Goal: Task Accomplishment & Management: Manage account settings

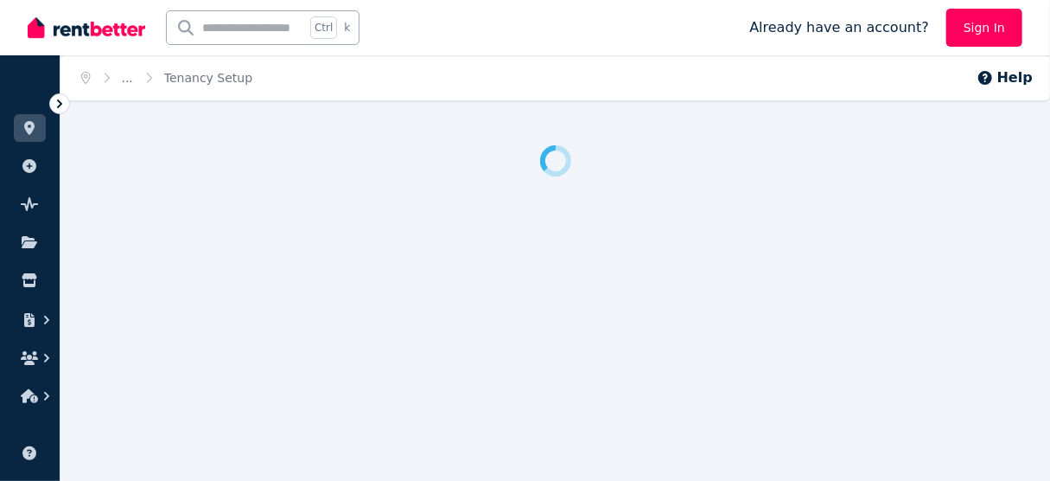
scroll to position [16, 0]
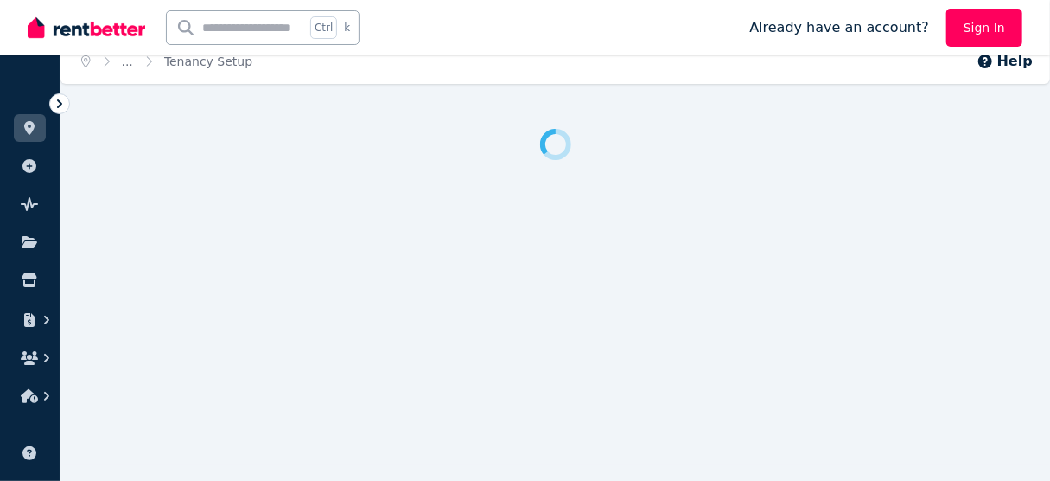
click at [60, 97] on icon at bounding box center [59, 103] width 17 height 17
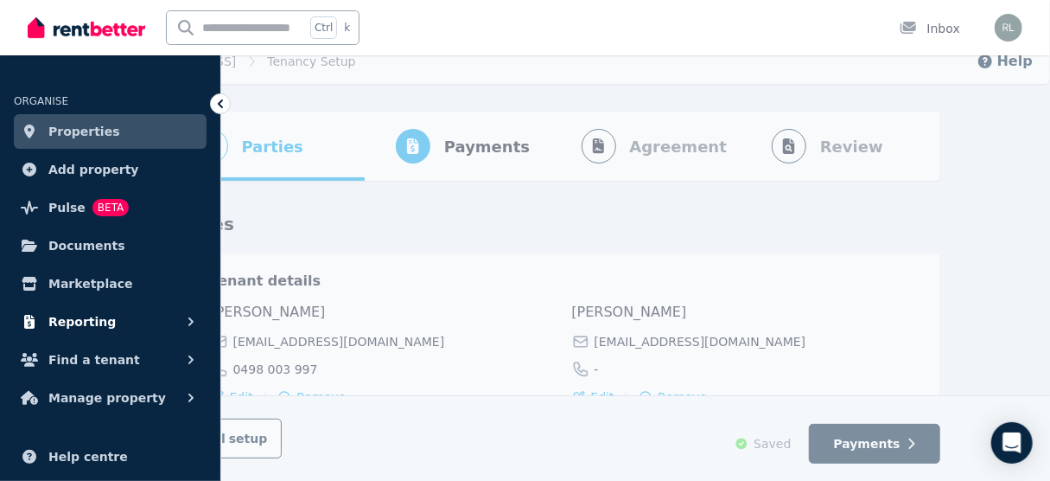
scroll to position [0, 0]
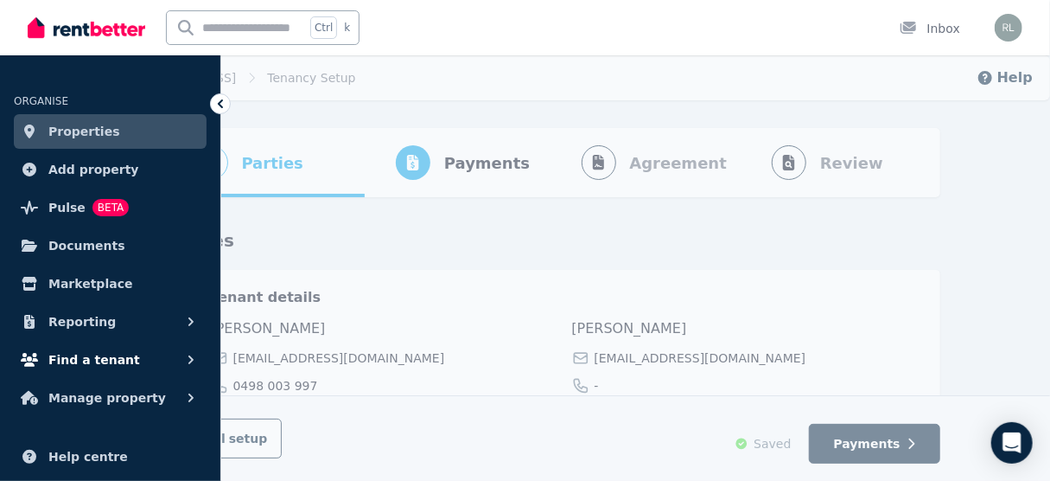
click at [112, 361] on span "Find a tenant" at bounding box center [94, 359] width 92 height 21
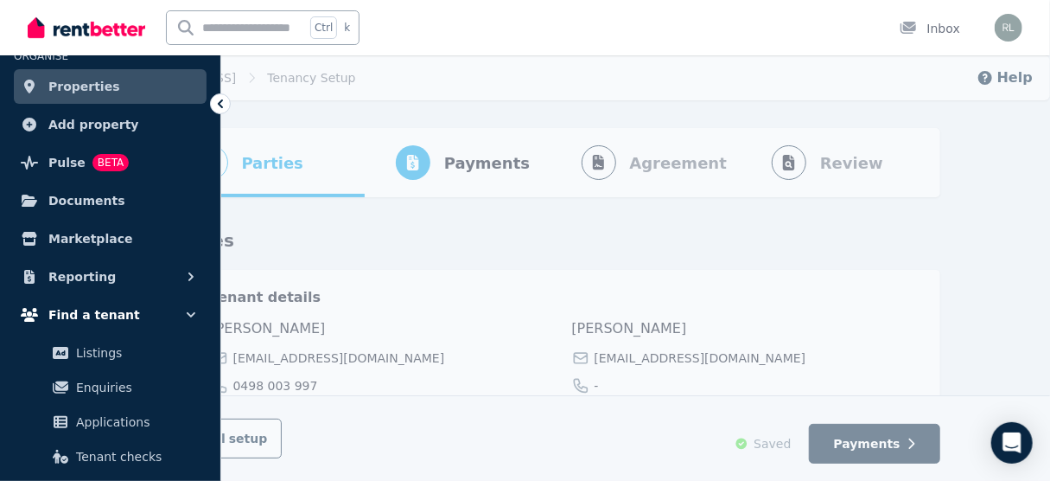
scroll to position [69, 0]
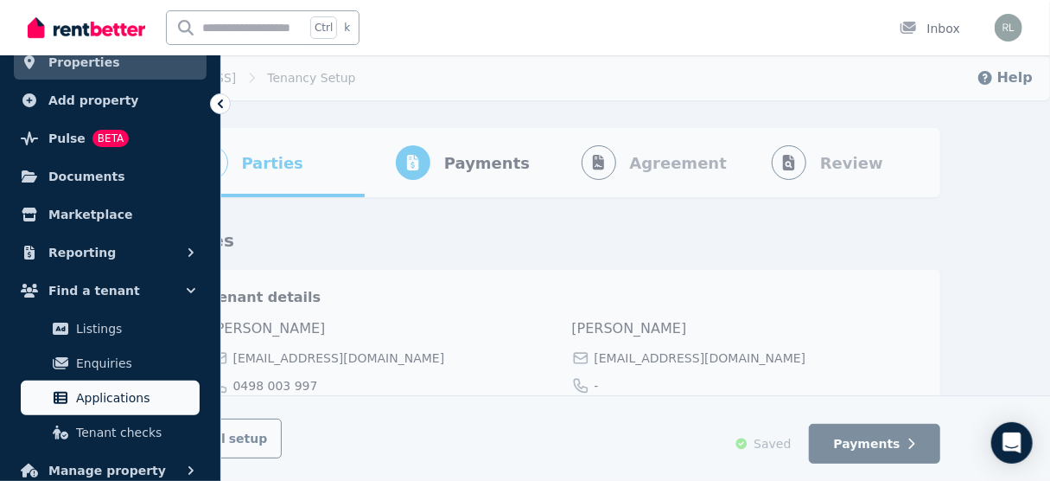
click at [124, 398] on span "Applications" at bounding box center [134, 397] width 117 height 21
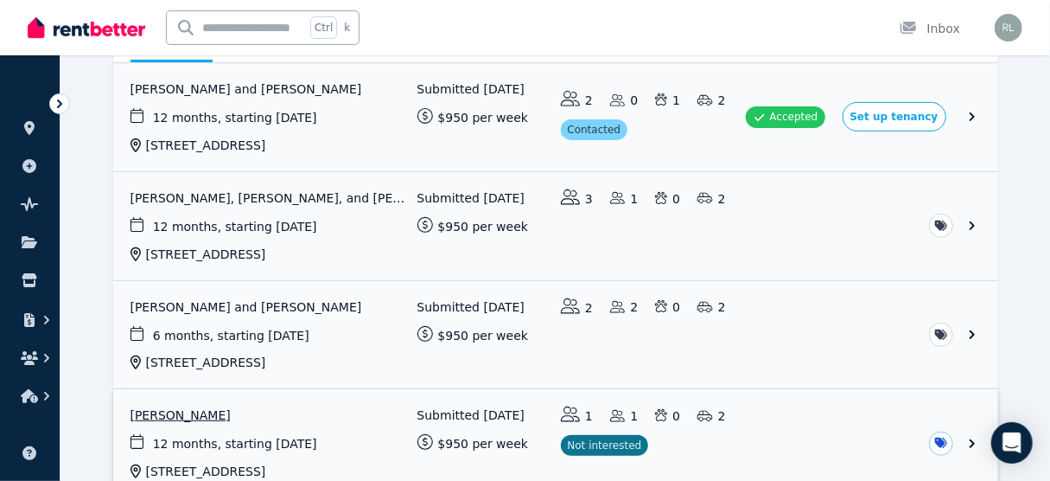
scroll to position [170, 0]
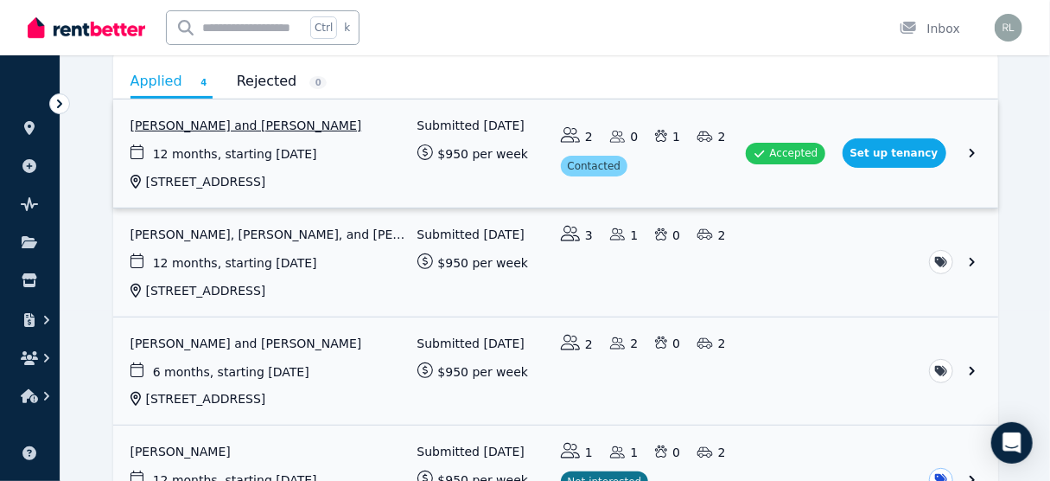
click at [242, 124] on link "View application: Helin Konsa and Marek Toonverk" at bounding box center [555, 153] width 885 height 108
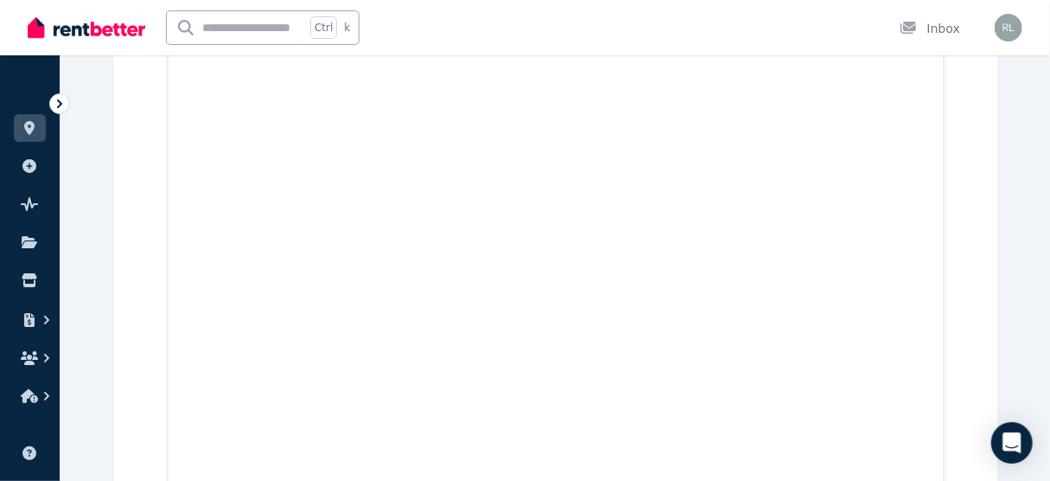
scroll to position [6085, 0]
click at [55, 108] on icon at bounding box center [59, 103] width 17 height 17
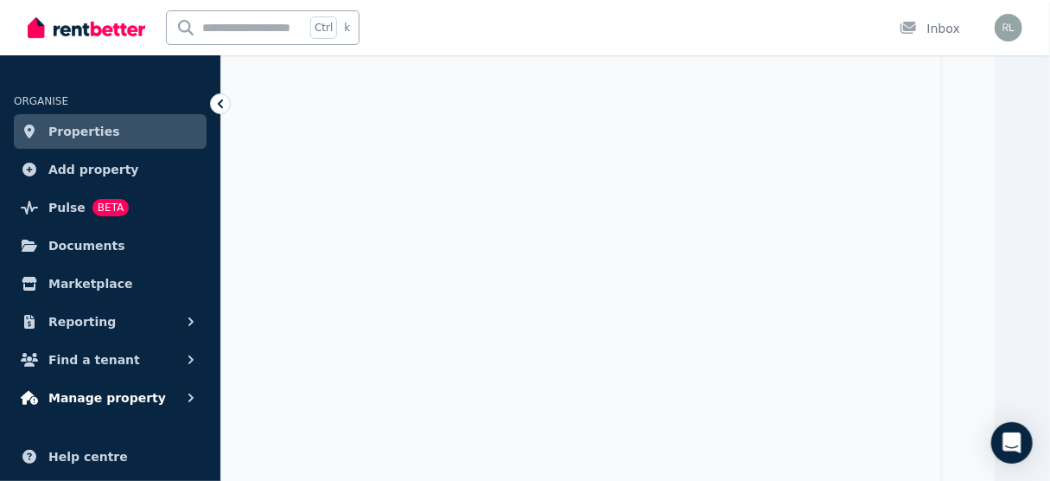
click at [96, 398] on span "Manage property" at bounding box center [107, 397] width 118 height 21
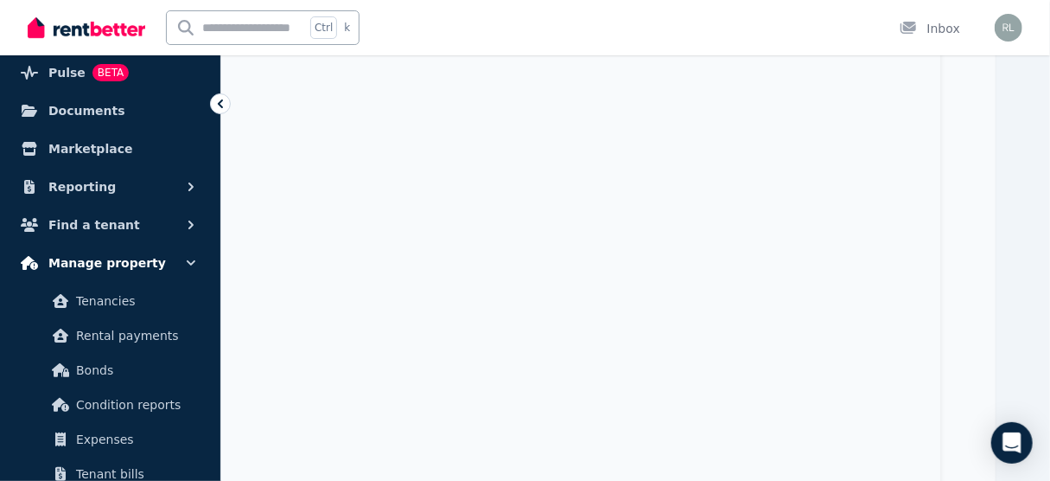
scroll to position [138, 0]
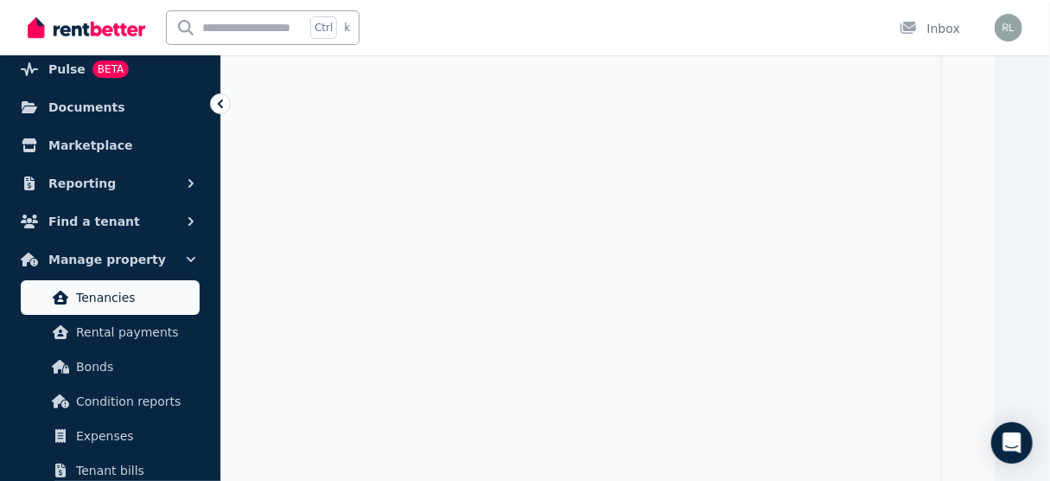
click at [87, 296] on span "Tenancies" at bounding box center [134, 297] width 117 height 21
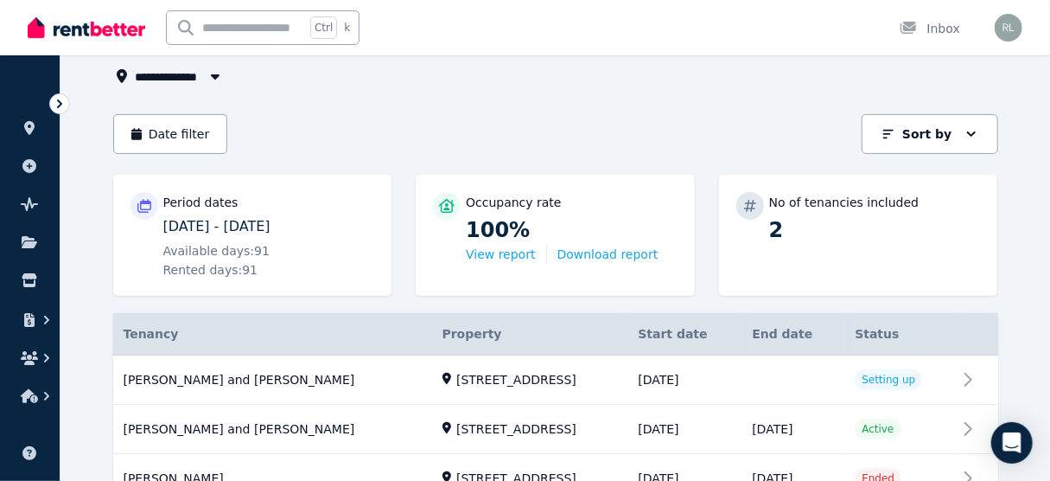
scroll to position [187, 0]
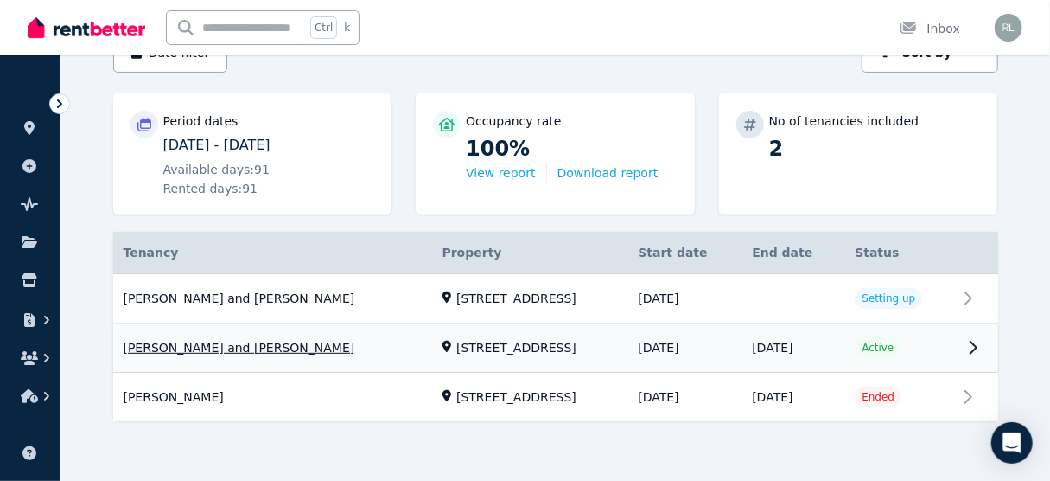
click at [971, 346] on link "View property details" at bounding box center [555, 348] width 885 height 48
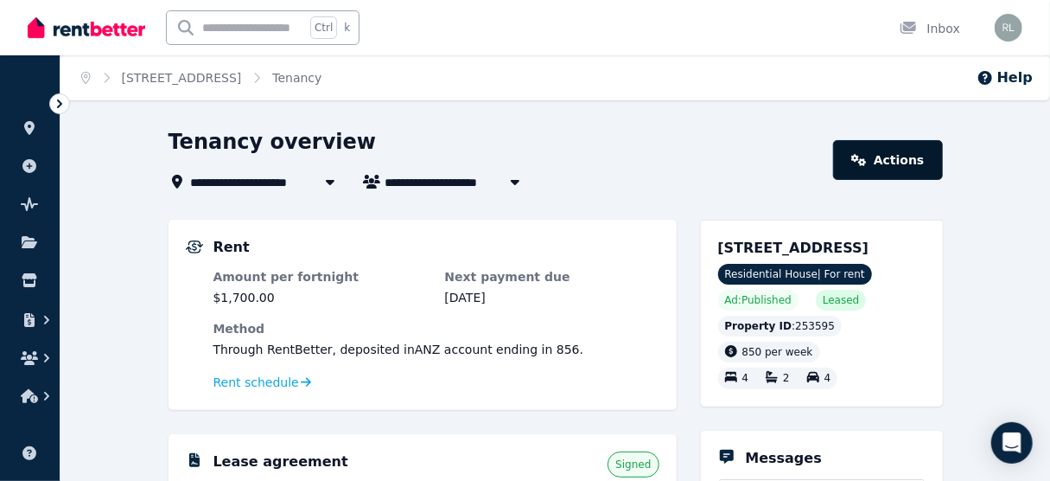
click at [906, 170] on link "Actions" at bounding box center [887, 160] width 109 height 40
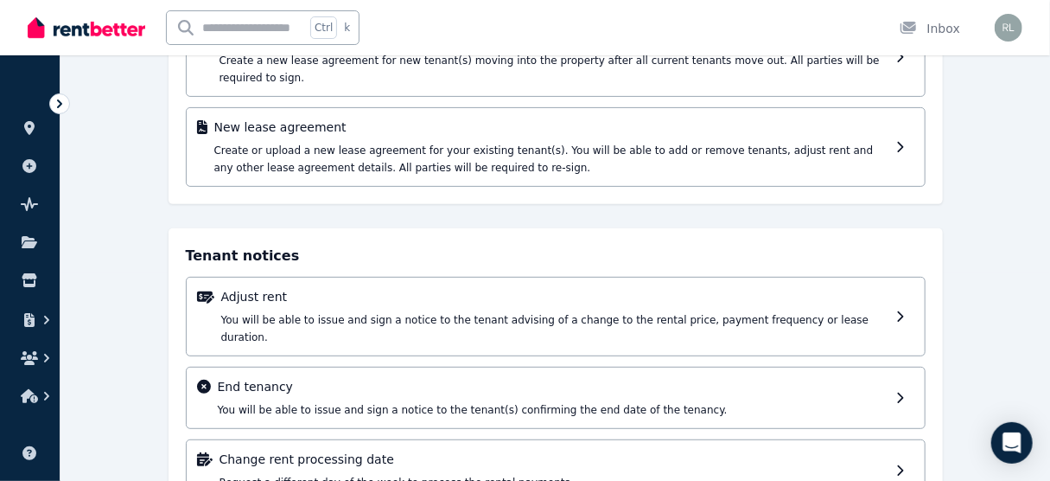
scroll to position [239, 0]
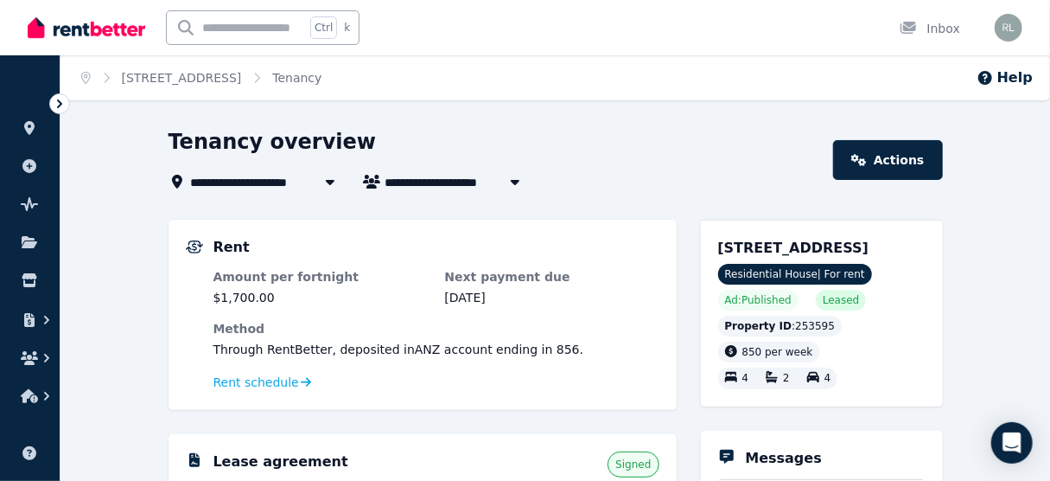
click at [507, 185] on icon "button" at bounding box center [515, 182] width 17 height 14
type input "**********"
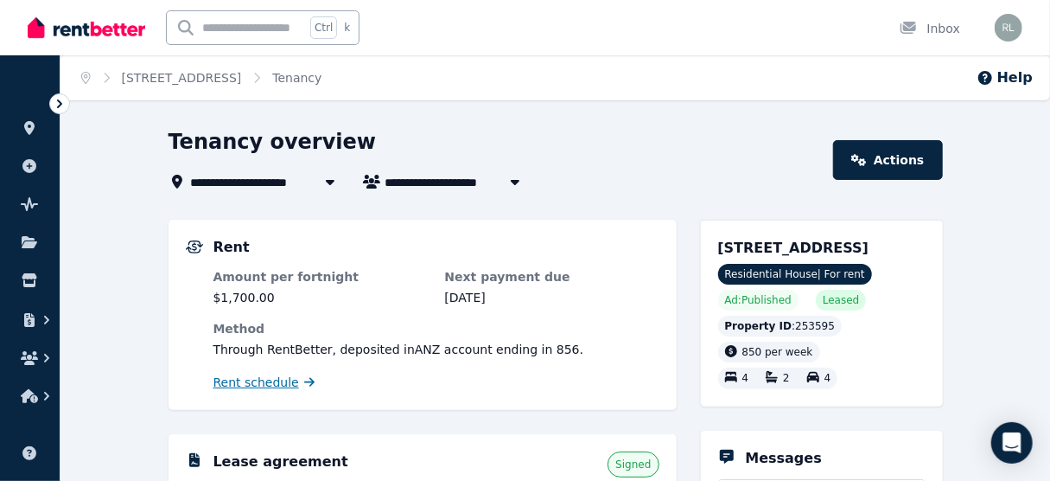
click at [275, 382] on span "Rent schedule" at bounding box center [257, 381] width 86 height 17
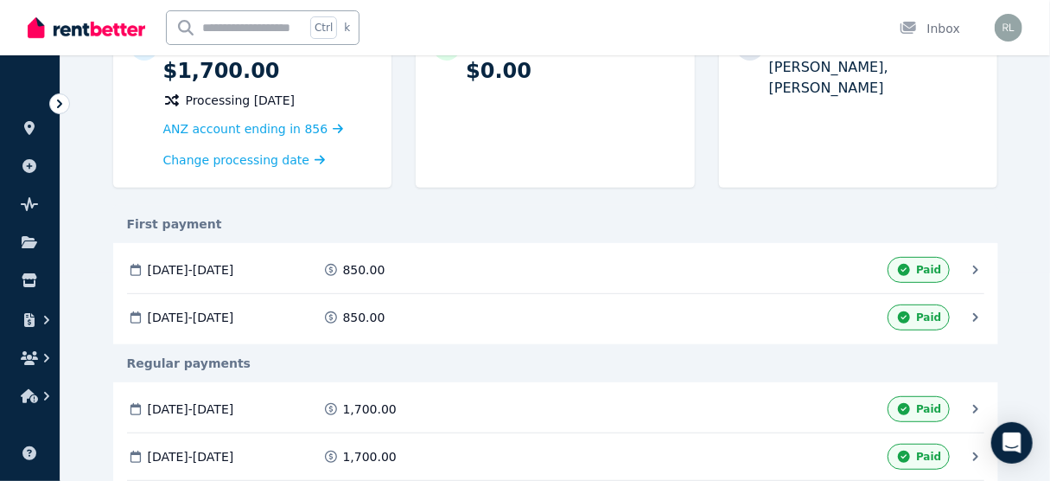
scroll to position [69, 0]
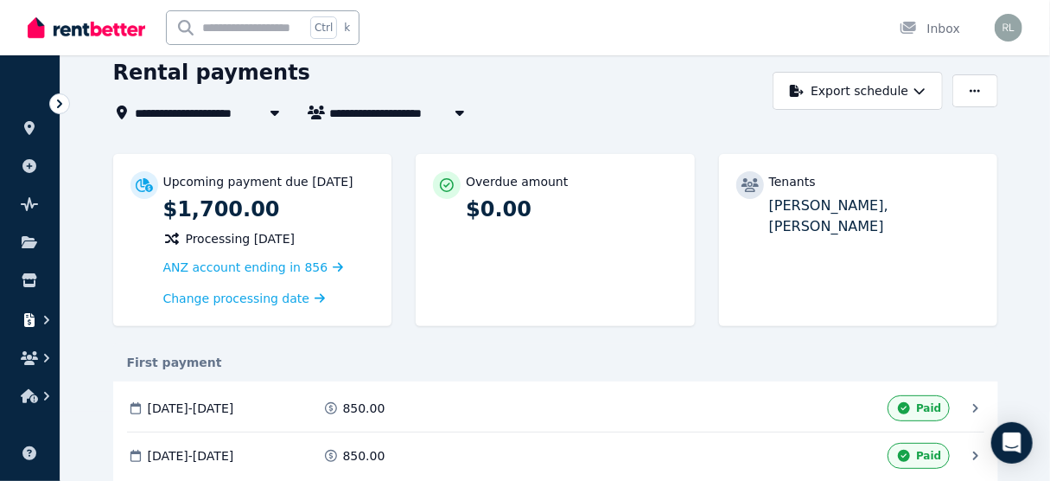
click at [48, 317] on icon "button" at bounding box center [46, 319] width 17 height 17
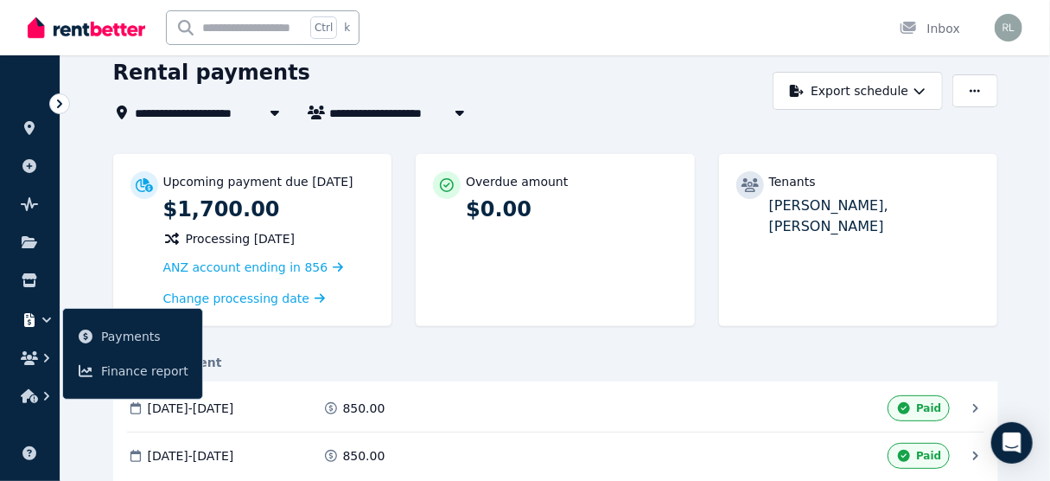
click at [58, 108] on icon at bounding box center [59, 103] width 17 height 17
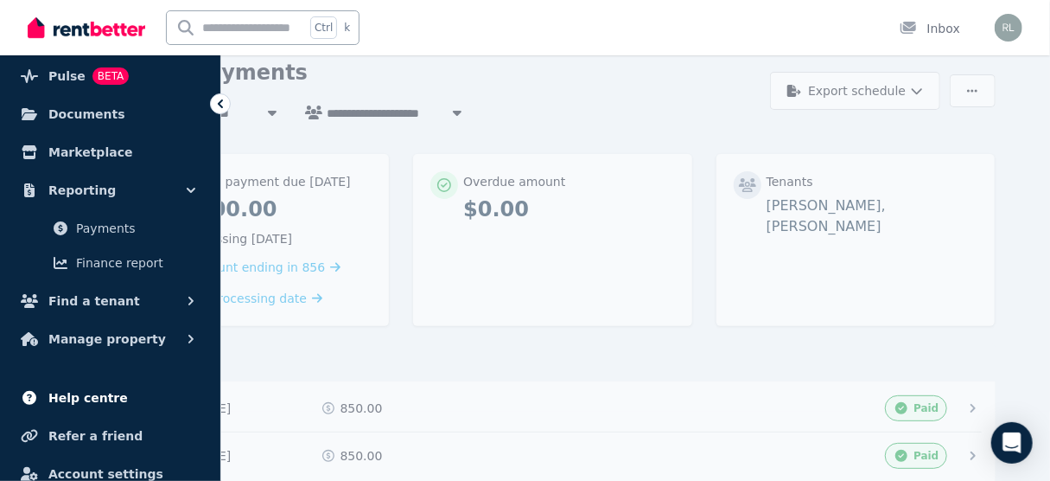
scroll to position [138, 0]
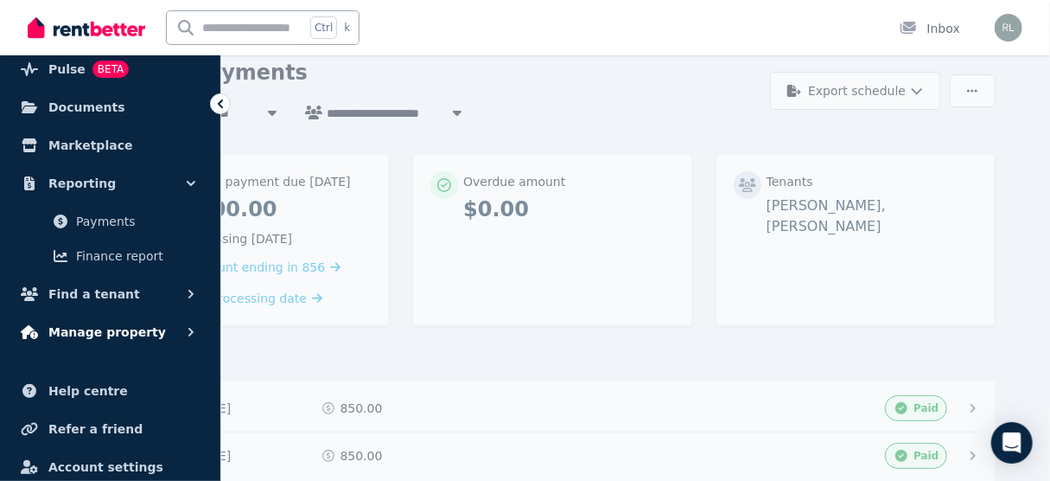
click at [172, 327] on button "Manage property" at bounding box center [110, 332] width 193 height 35
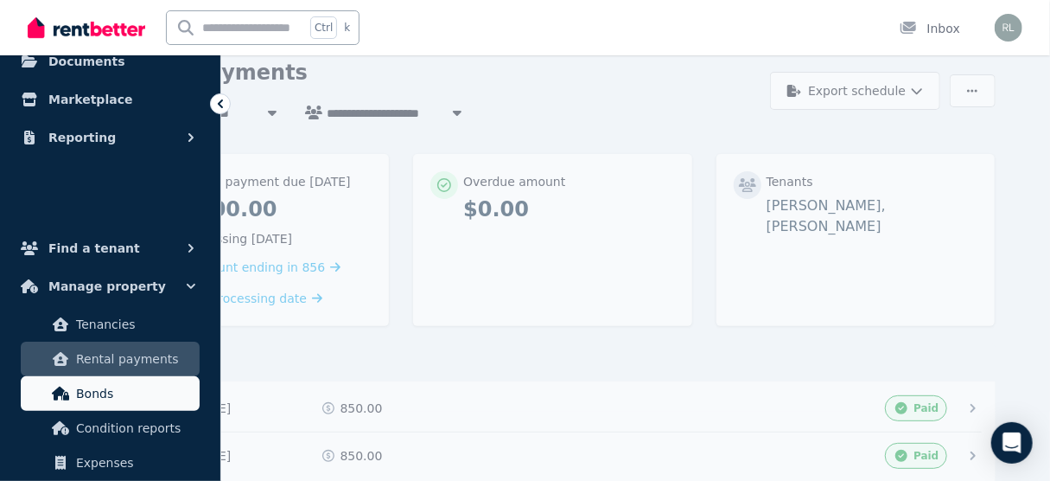
scroll to position [207, 0]
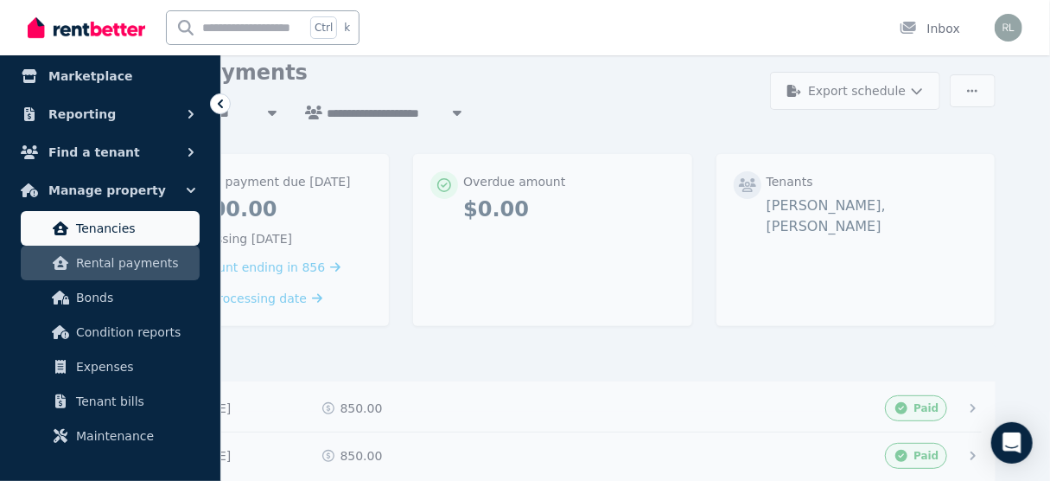
click at [92, 236] on span "Tenancies" at bounding box center [134, 228] width 117 height 21
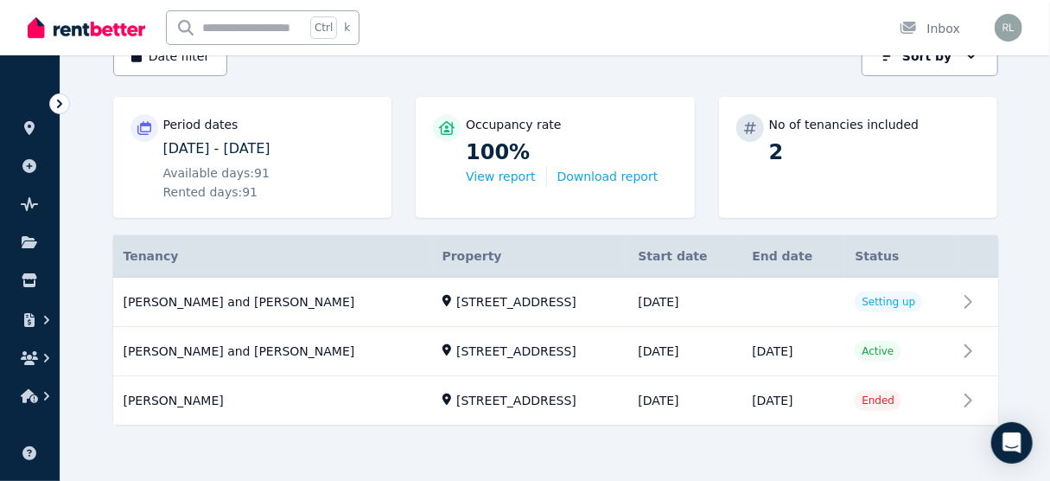
scroll to position [187, 0]
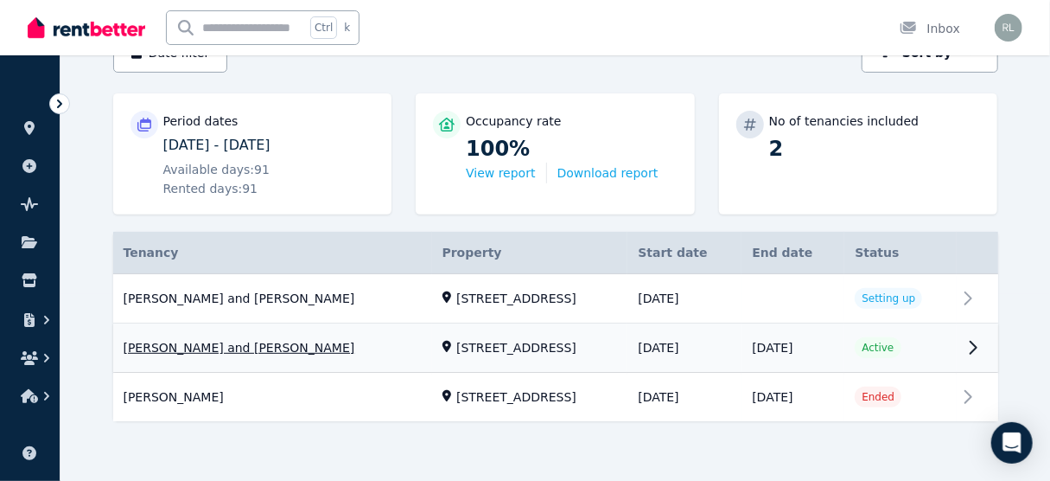
click at [968, 345] on link "View property details" at bounding box center [555, 348] width 885 height 48
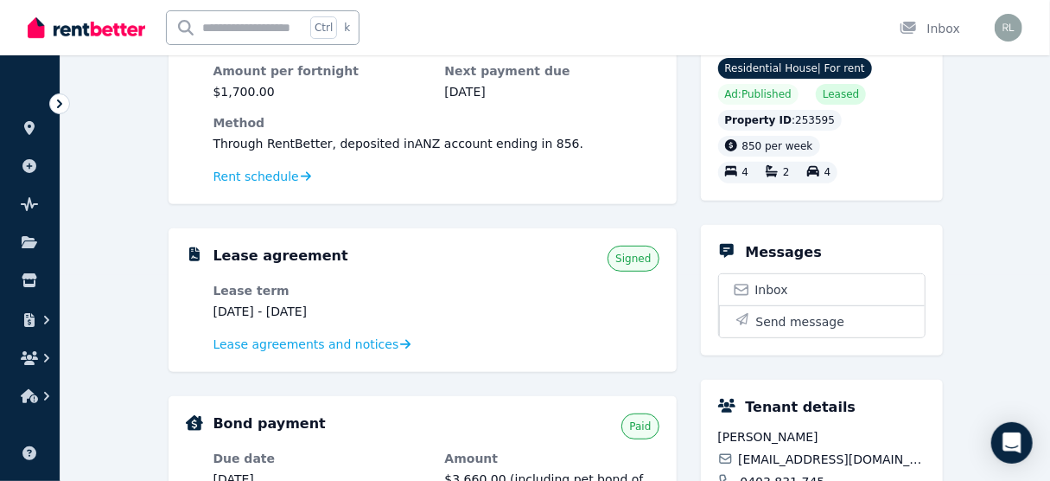
scroll to position [207, 0]
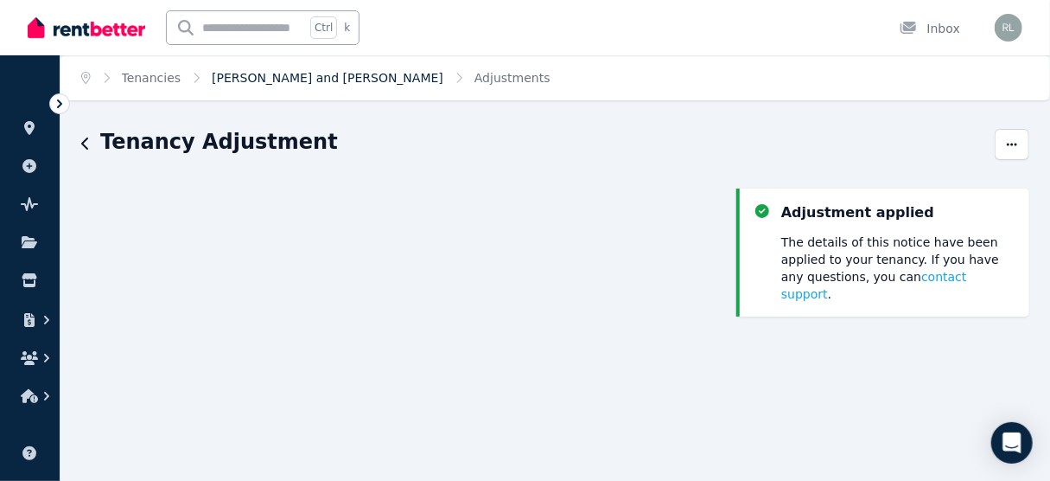
click at [272, 75] on link "[PERSON_NAME] and [PERSON_NAME]" at bounding box center [328, 78] width 232 height 14
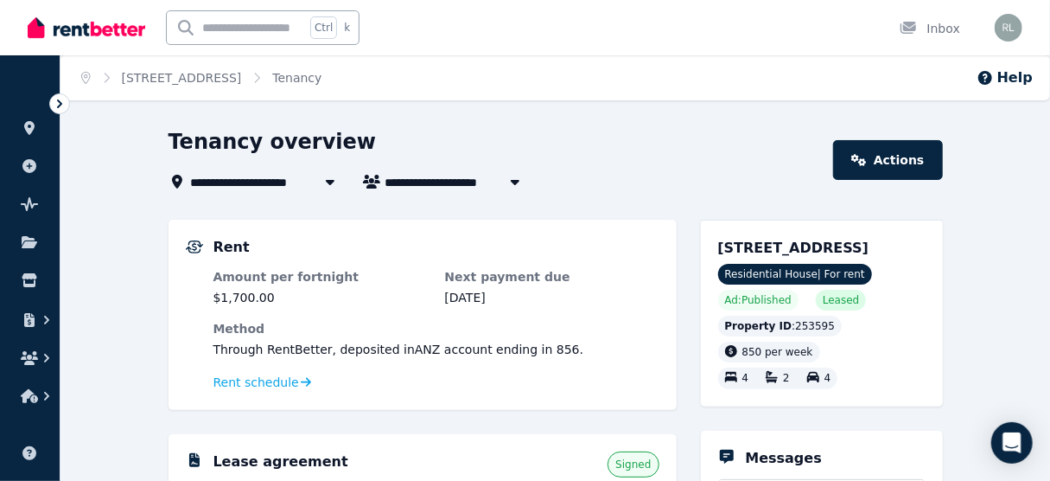
click at [60, 103] on icon at bounding box center [59, 103] width 17 height 17
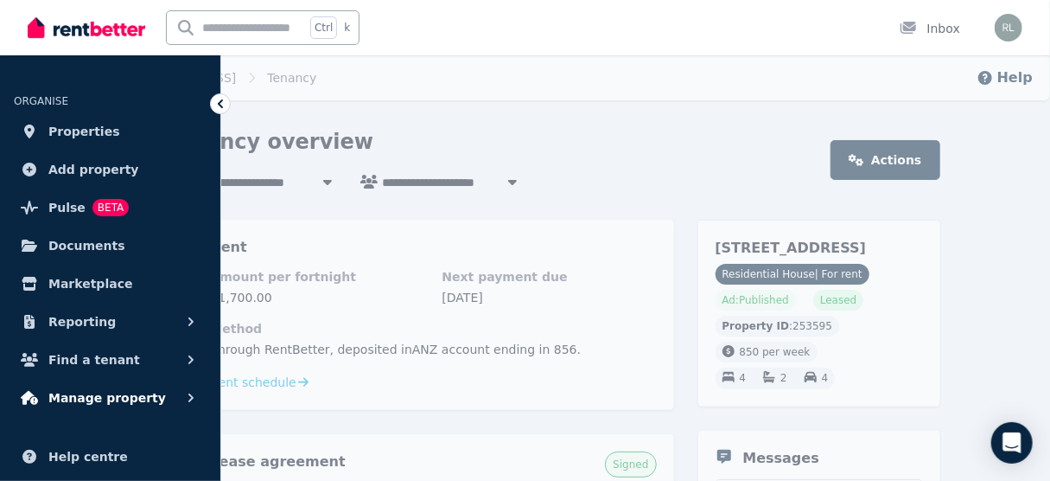
click at [112, 399] on span "Manage property" at bounding box center [107, 397] width 118 height 21
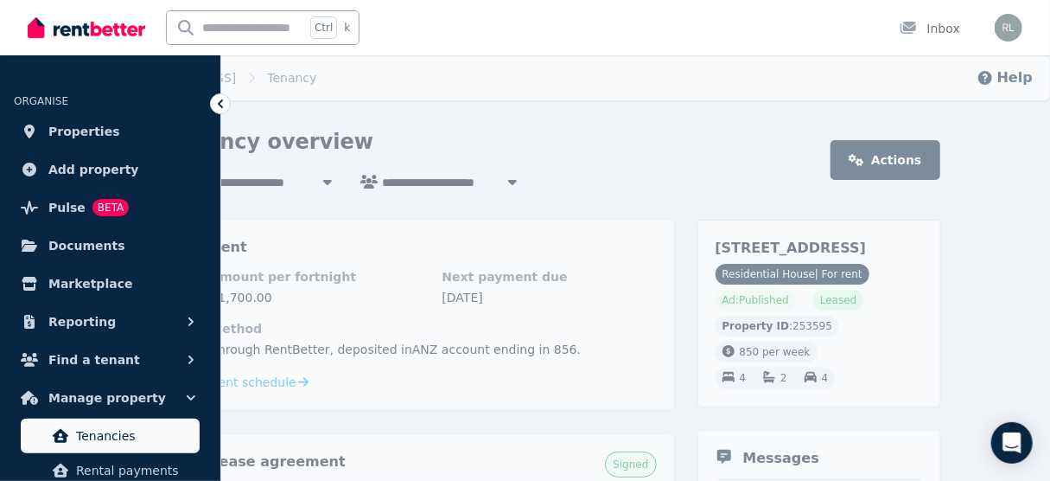
click at [119, 428] on span "Tenancies" at bounding box center [134, 435] width 117 height 21
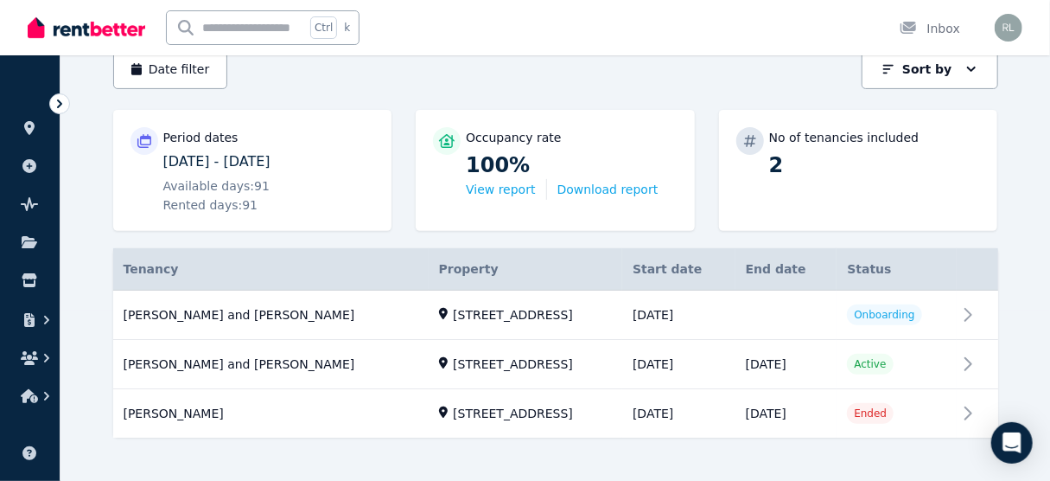
scroll to position [187, 0]
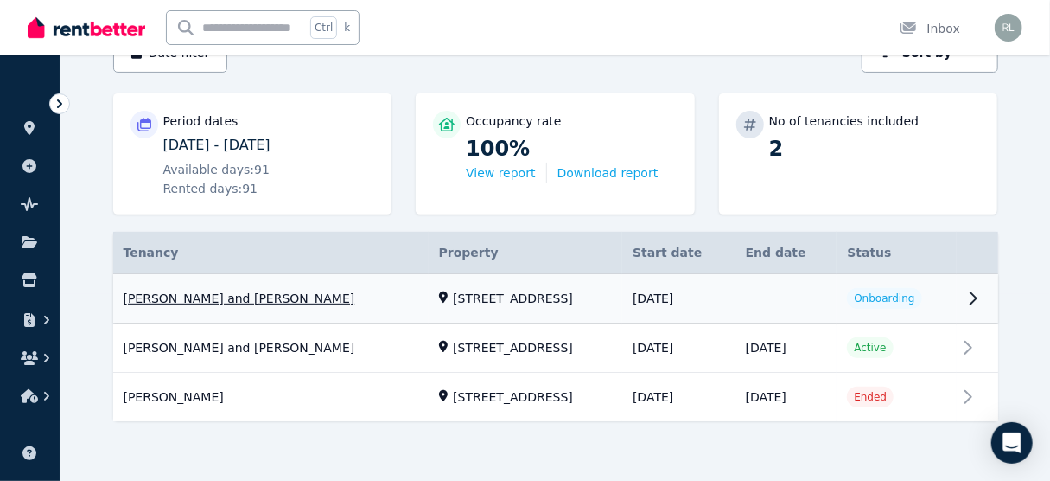
click at [965, 301] on link "View property details" at bounding box center [555, 298] width 885 height 49
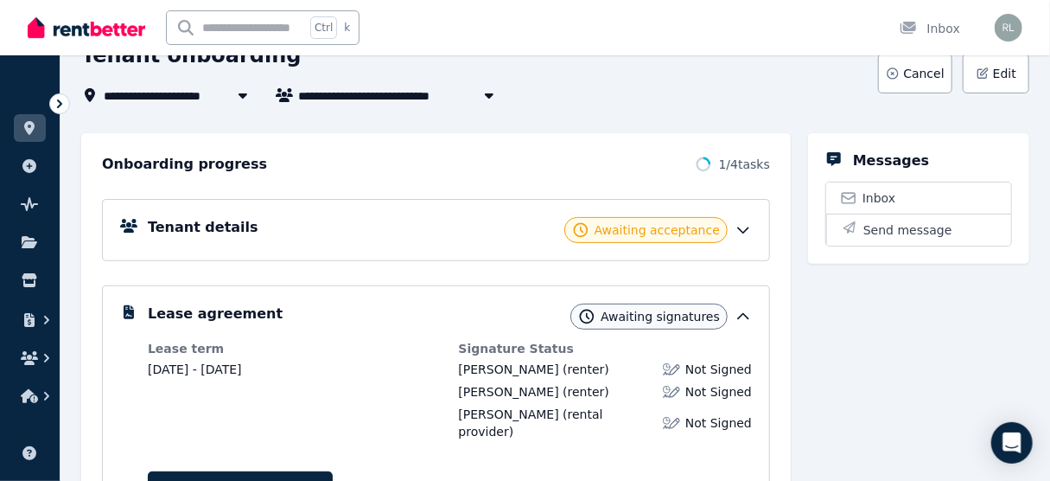
scroll to position [138, 0]
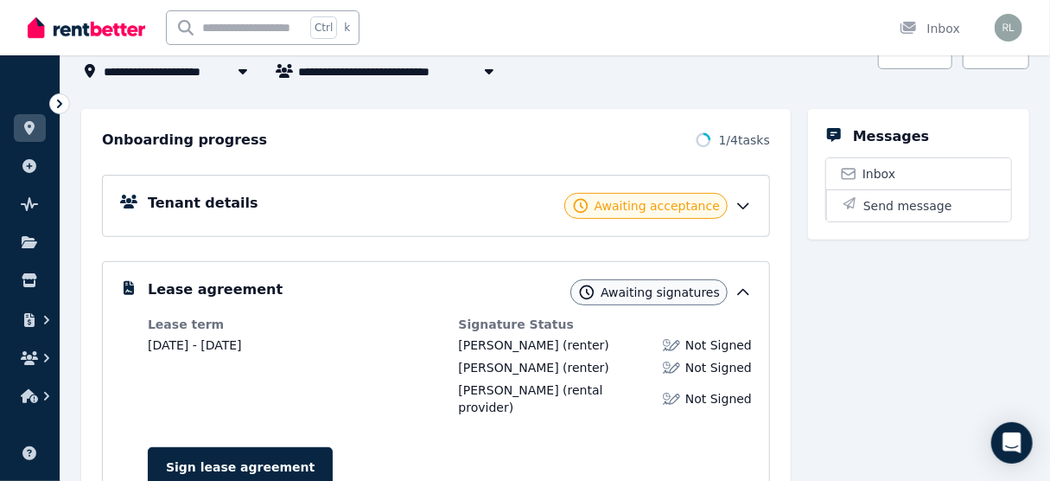
click at [740, 204] on icon at bounding box center [743, 206] width 10 height 5
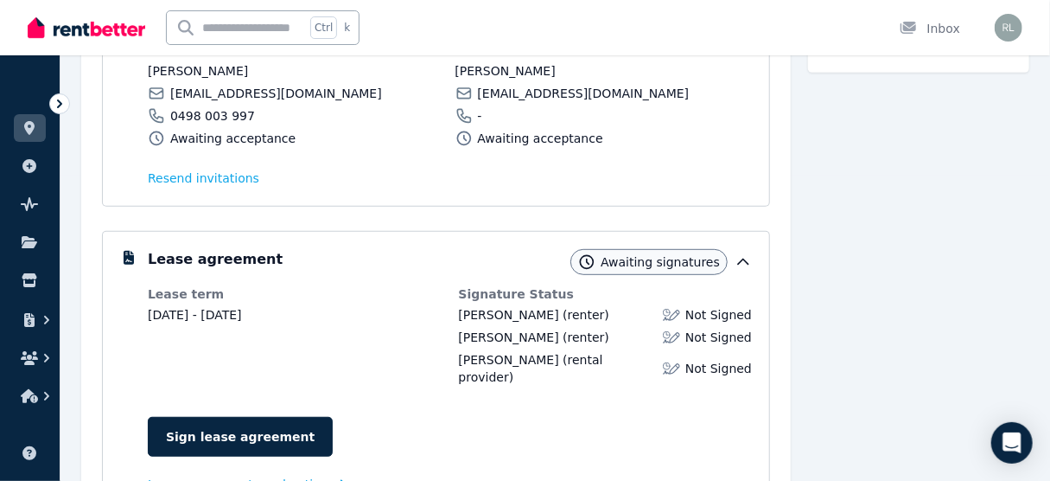
scroll to position [415, 0]
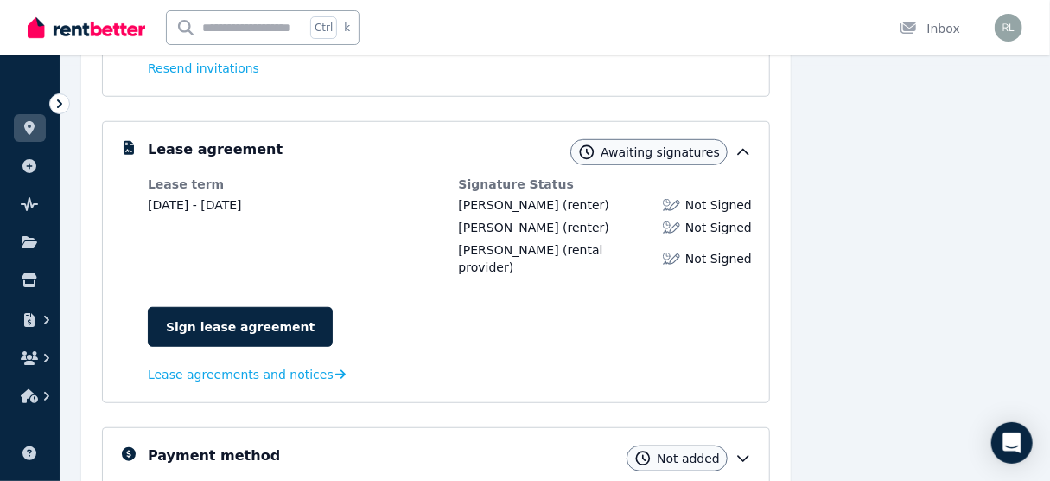
click at [674, 250] on img at bounding box center [671, 258] width 17 height 17
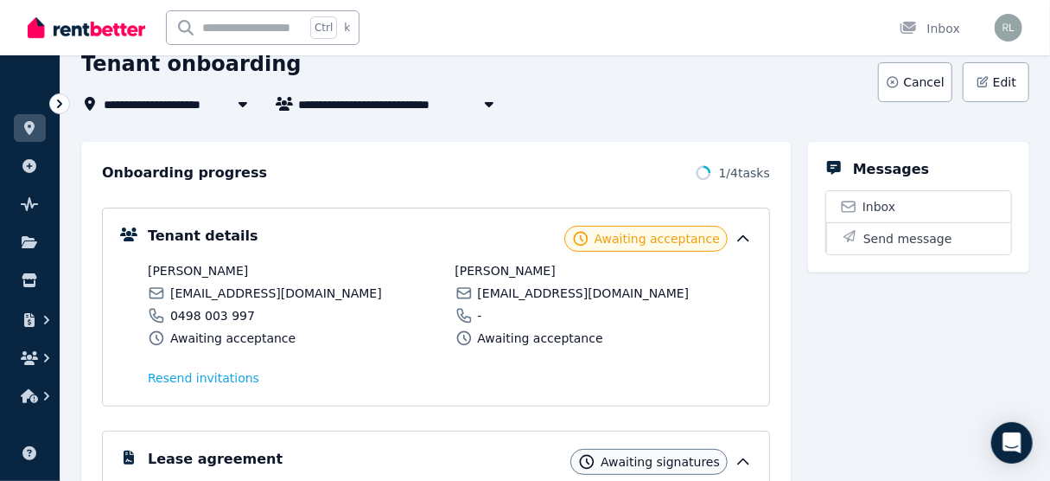
scroll to position [0, 0]
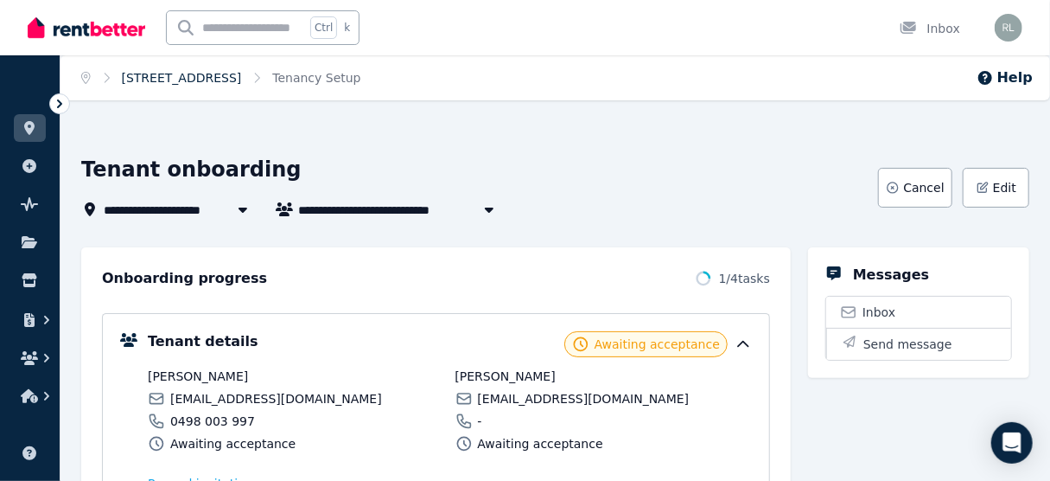
click at [211, 76] on link "[STREET_ADDRESS]" at bounding box center [182, 78] width 120 height 14
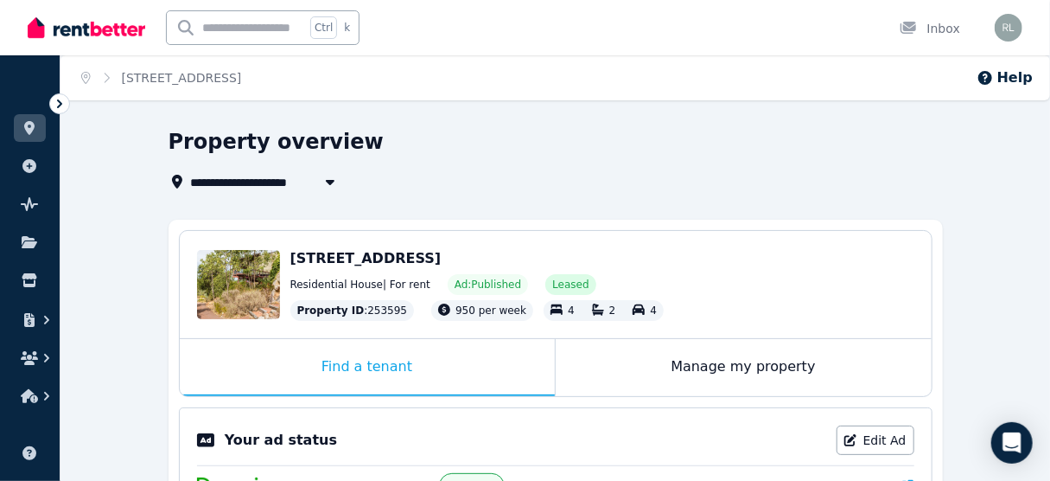
click at [63, 104] on icon at bounding box center [59, 103] width 17 height 17
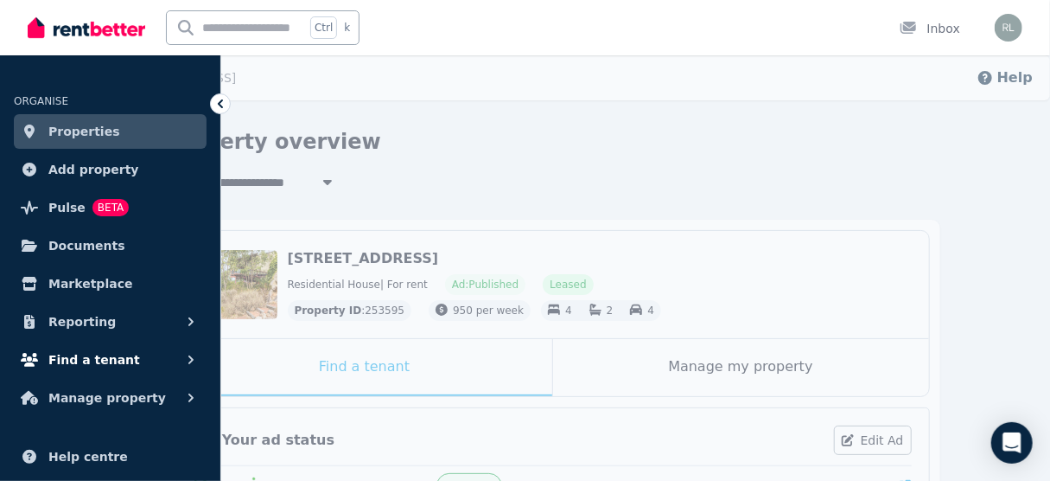
click at [90, 358] on span "Find a tenant" at bounding box center [94, 359] width 92 height 21
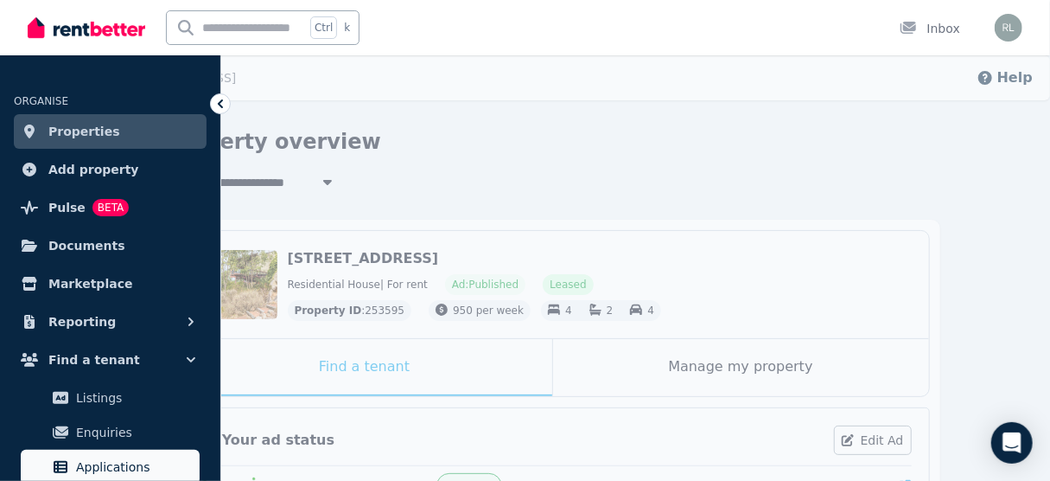
click at [129, 463] on span "Applications" at bounding box center [134, 466] width 117 height 21
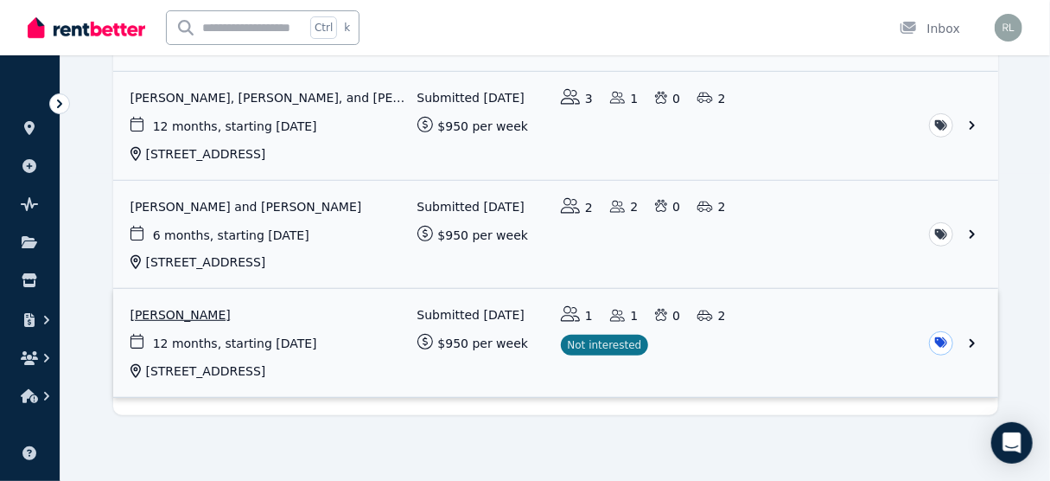
scroll to position [309, 0]
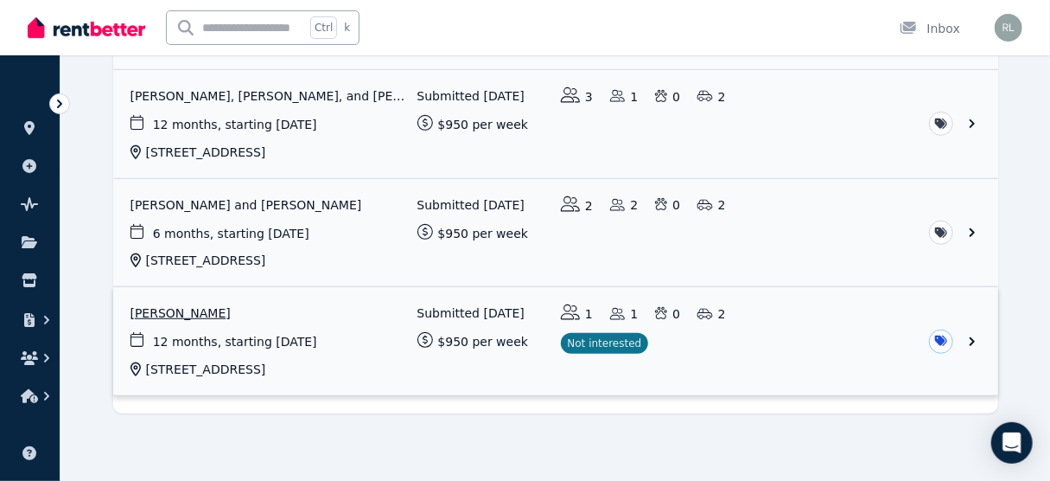
click at [969, 339] on link "View application: Alan Rogers" at bounding box center [555, 341] width 885 height 108
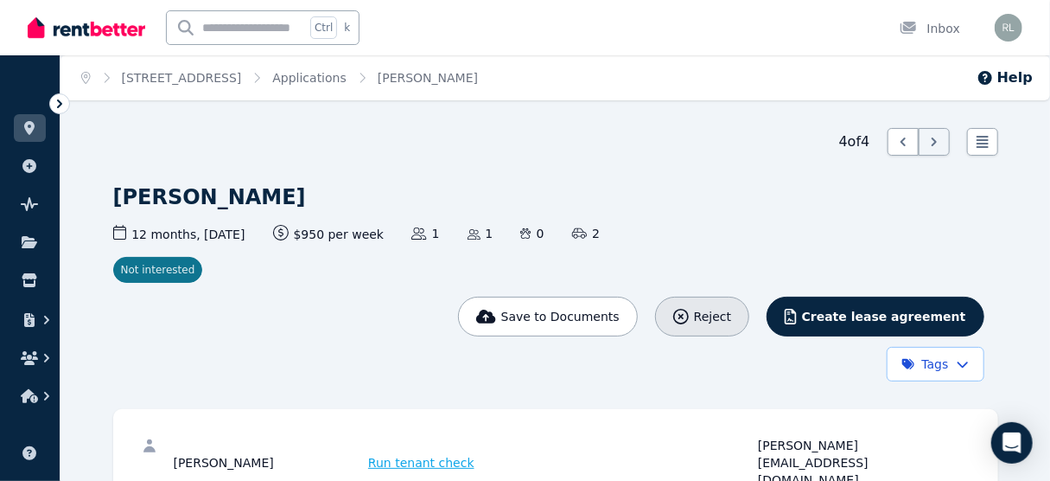
click at [731, 318] on div "Reject" at bounding box center [702, 316] width 58 height 17
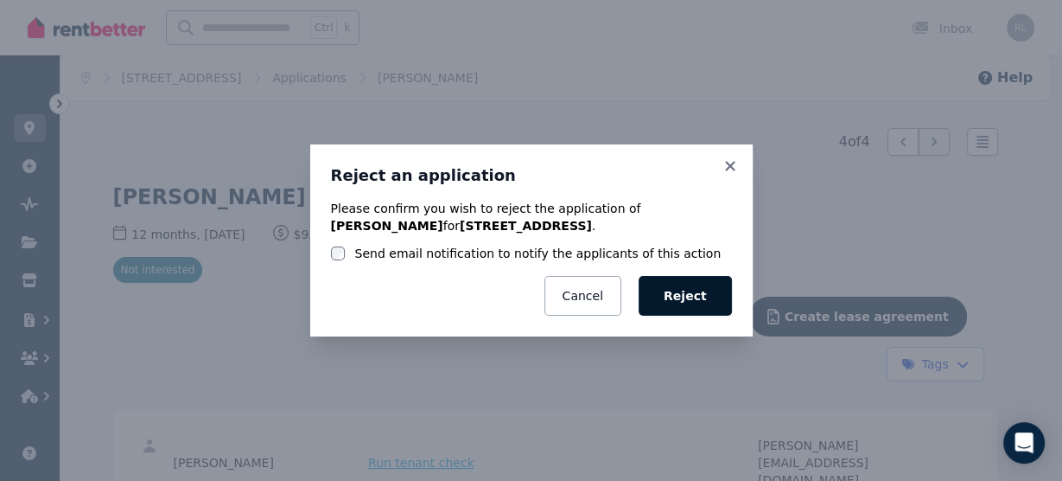
click at [698, 295] on button "Reject" at bounding box center [685, 296] width 93 height 40
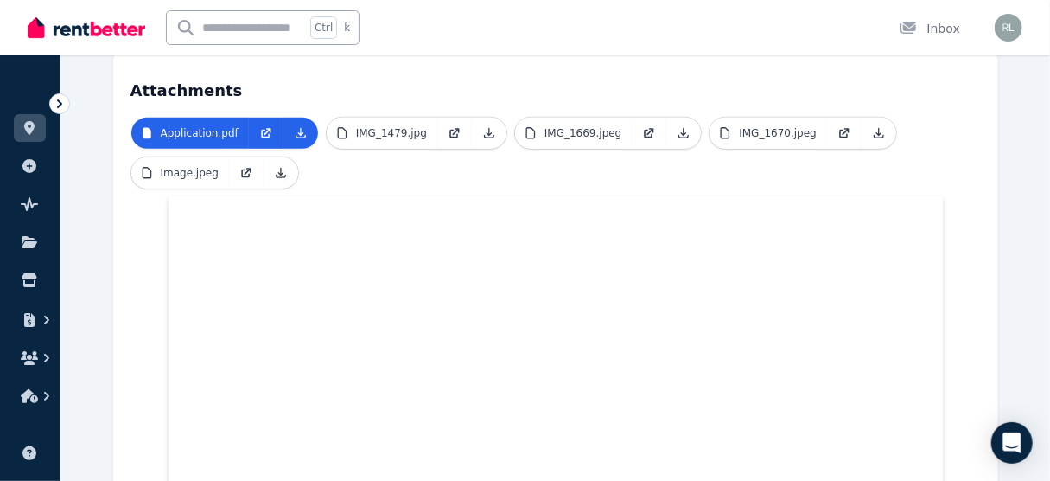
scroll to position [650, 0]
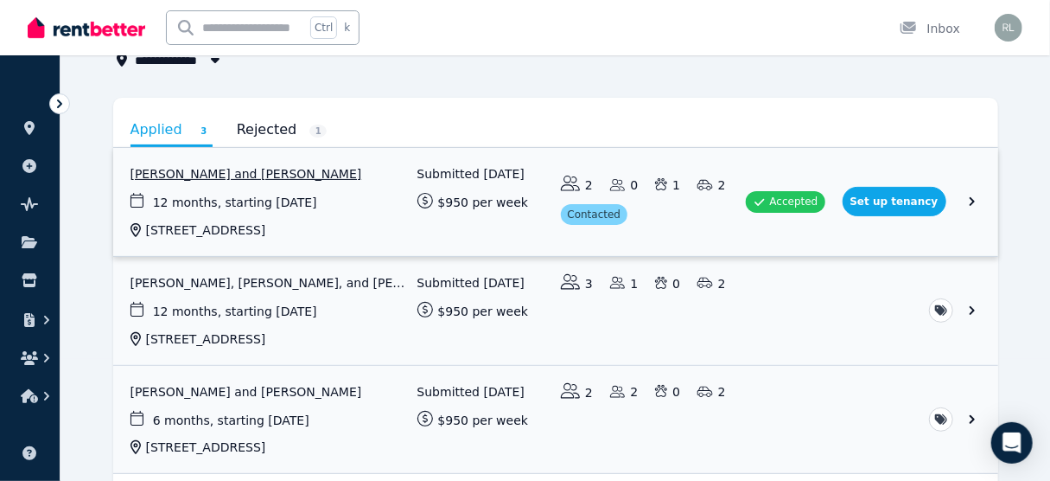
scroll to position [138, 0]
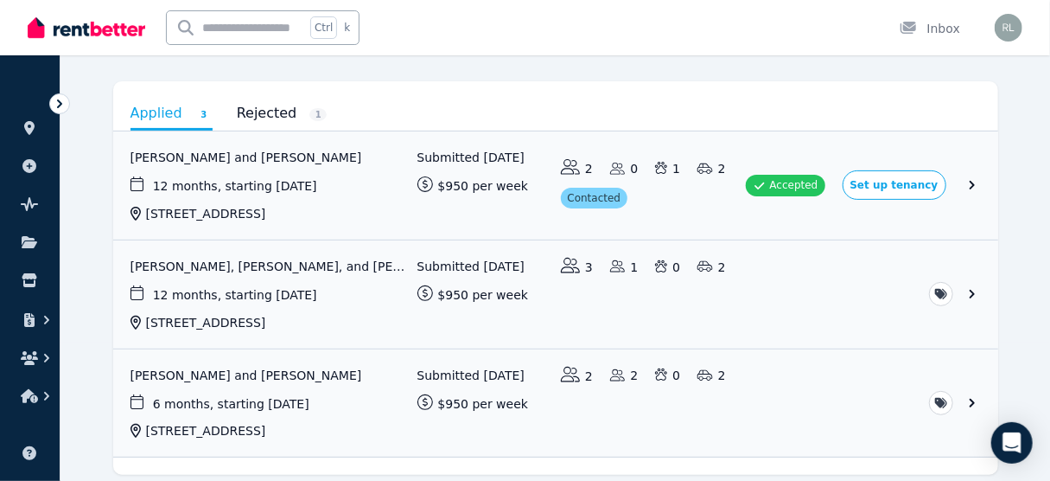
click at [244, 117] on link "Rejected 1" at bounding box center [282, 113] width 91 height 29
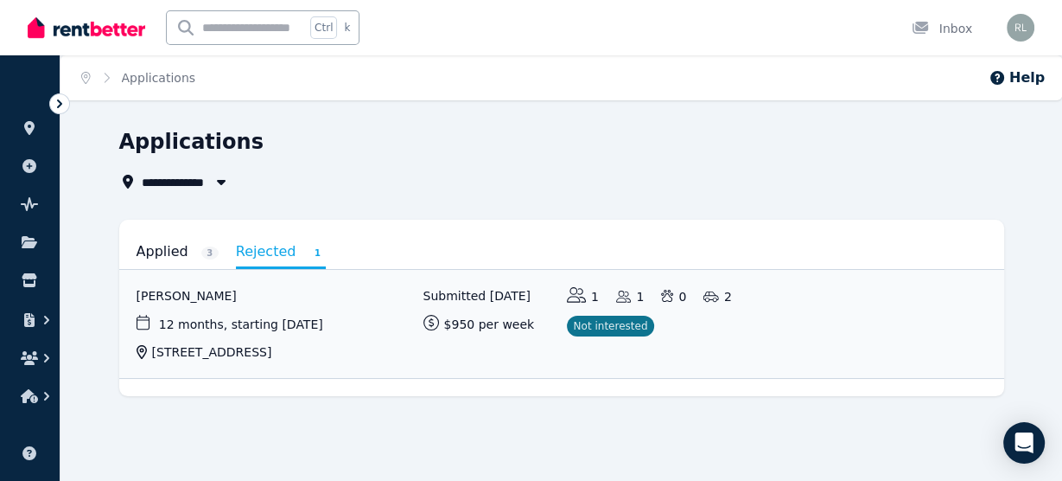
click at [173, 256] on link "Applied 3" at bounding box center [178, 251] width 82 height 29
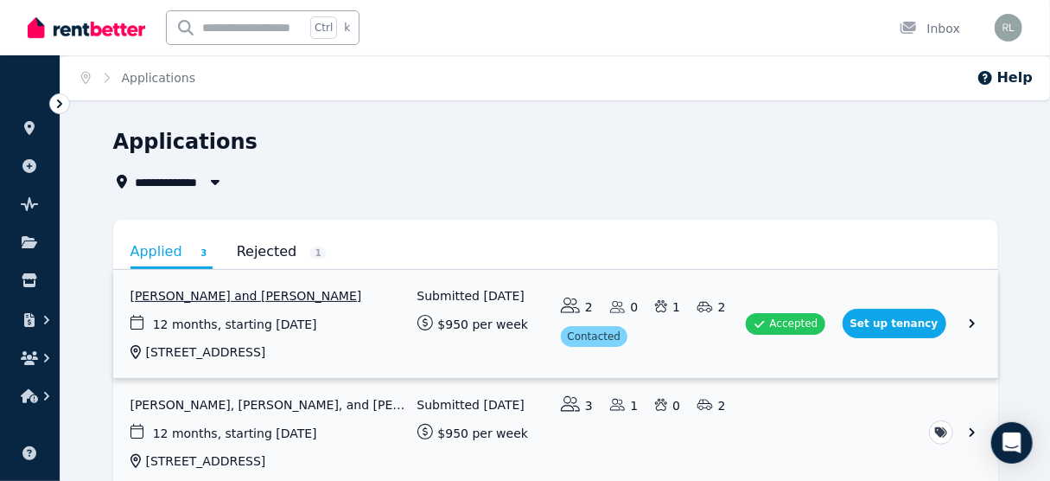
click at [974, 328] on link "View application: Helin Konsa and Marek Toonverk" at bounding box center [555, 324] width 885 height 108
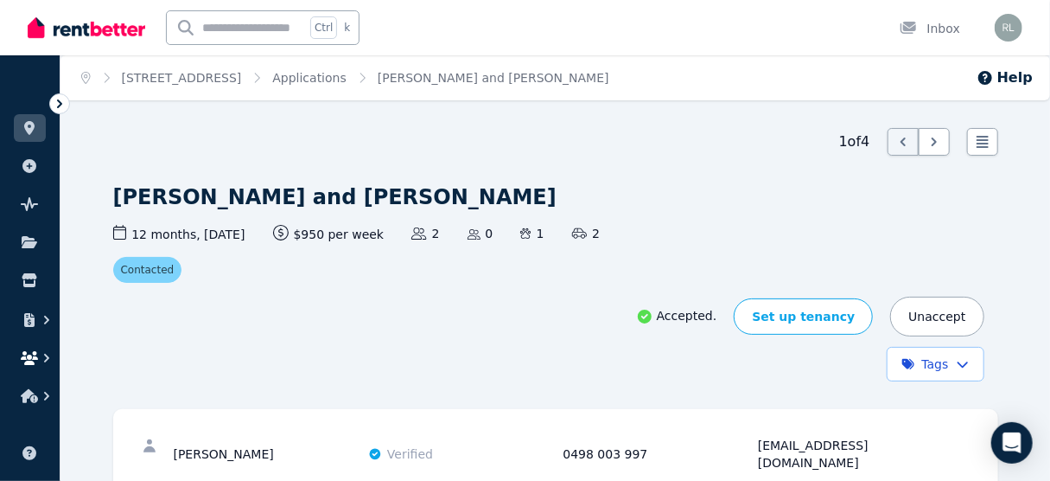
click at [35, 353] on icon "button" at bounding box center [29, 358] width 17 height 14
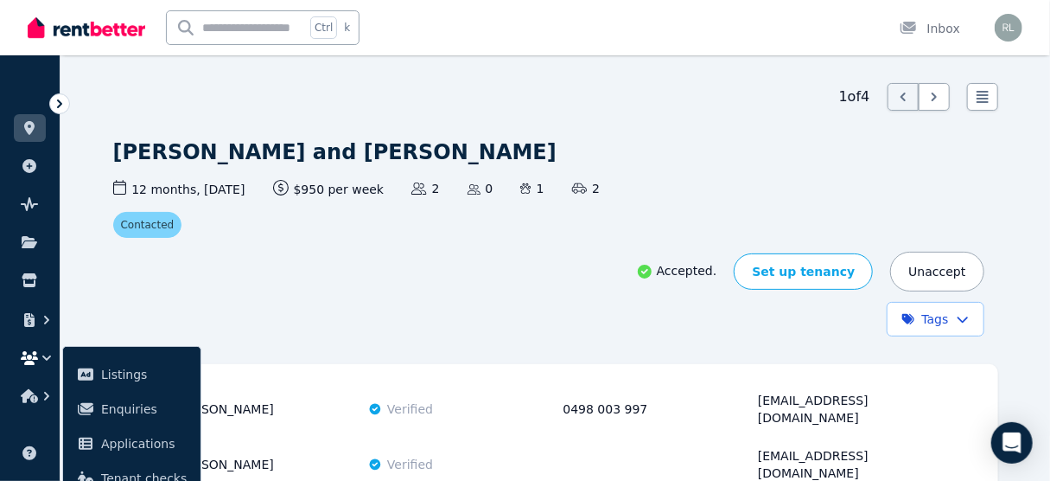
scroll to position [69, 0]
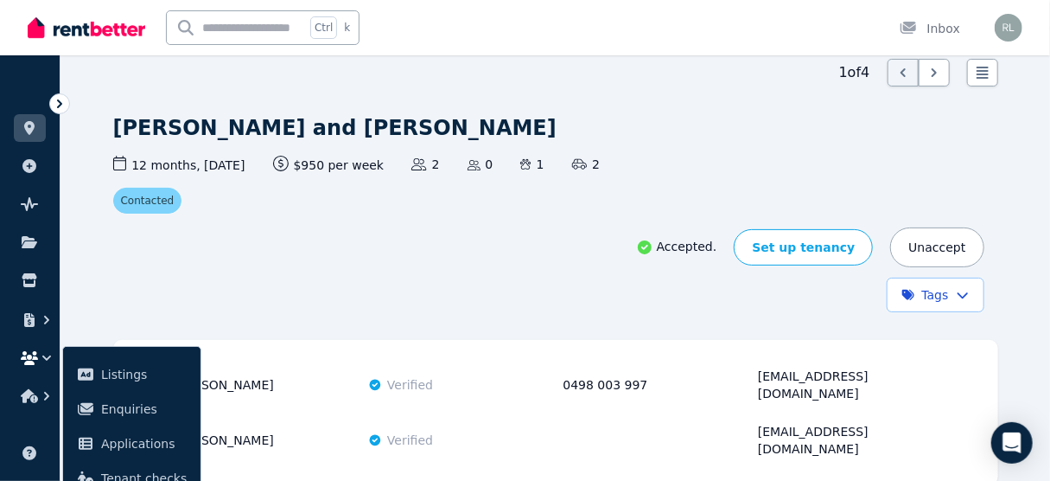
click at [60, 100] on icon at bounding box center [59, 103] width 5 height 9
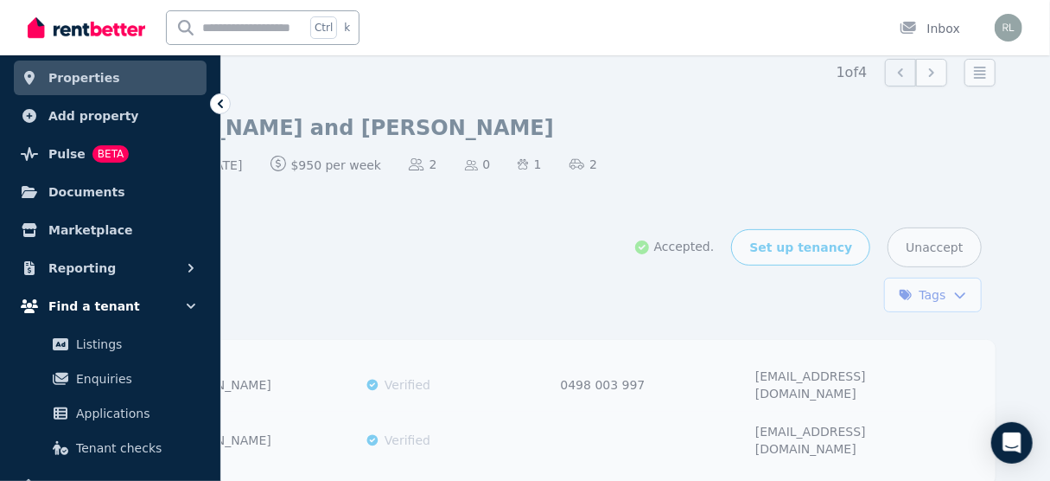
scroll to position [138, 0]
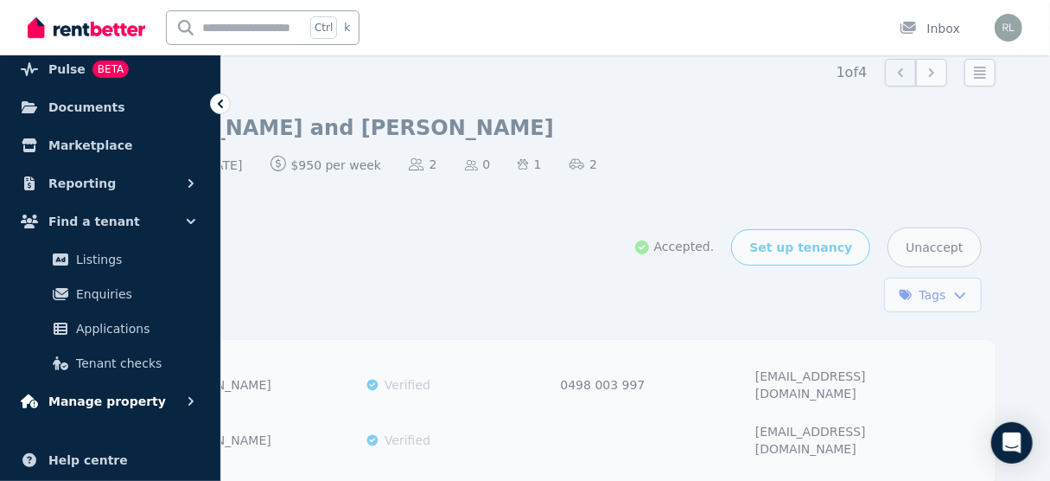
click at [127, 404] on span "Manage property" at bounding box center [107, 401] width 118 height 21
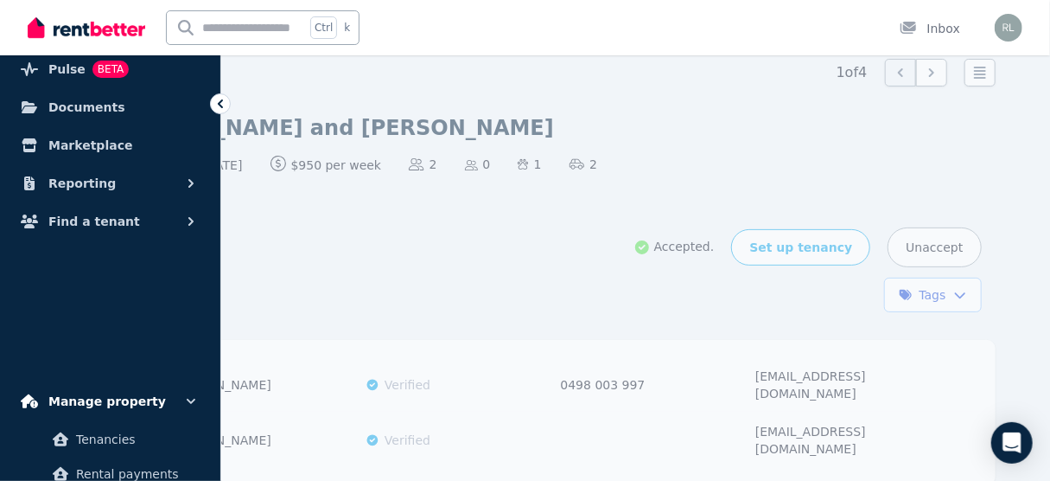
scroll to position [277, 0]
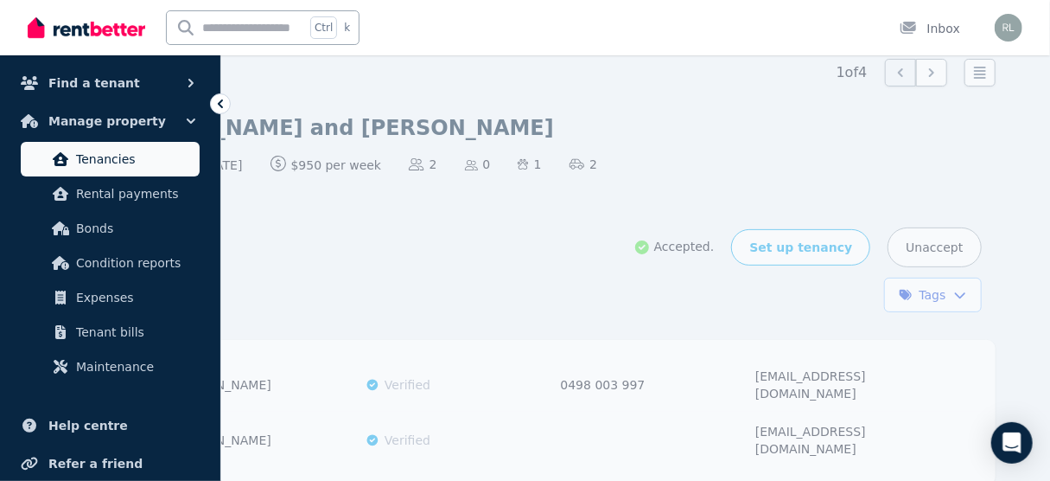
click at [98, 173] on link "Tenancies" at bounding box center [110, 159] width 179 height 35
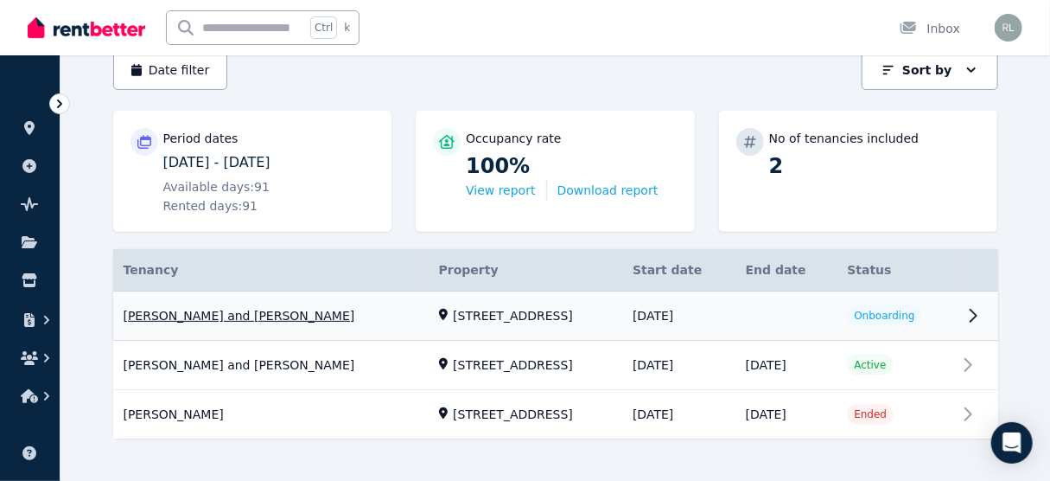
scroll to position [187, 0]
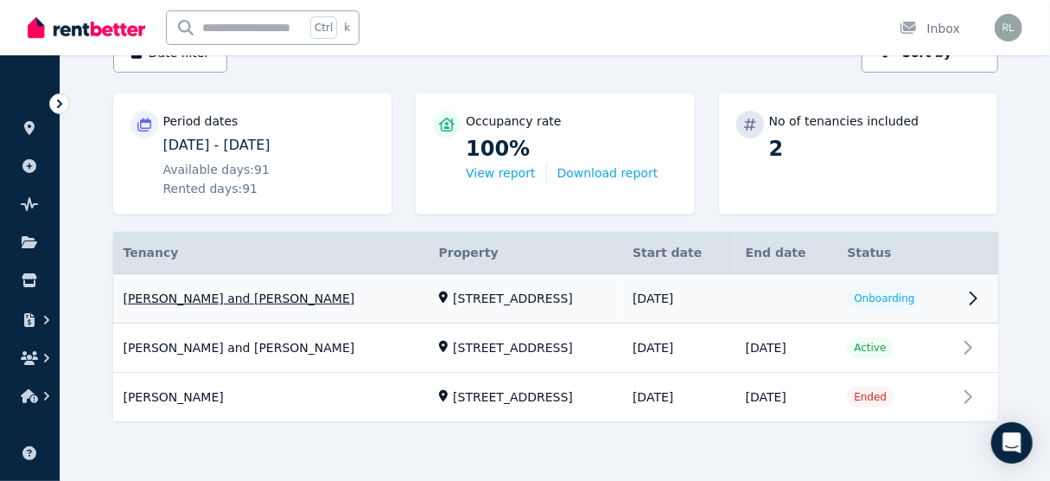
click at [973, 296] on link "View property details" at bounding box center [555, 298] width 885 height 49
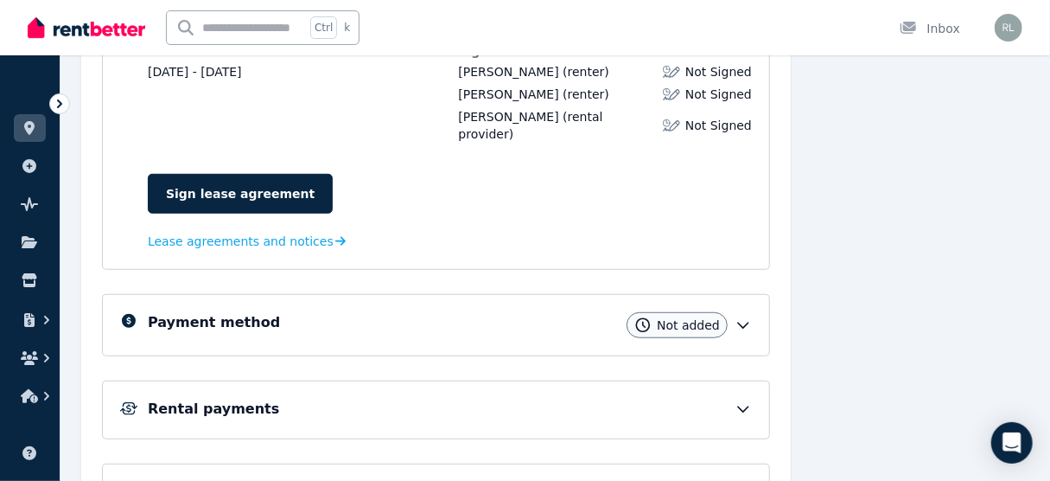
scroll to position [415, 0]
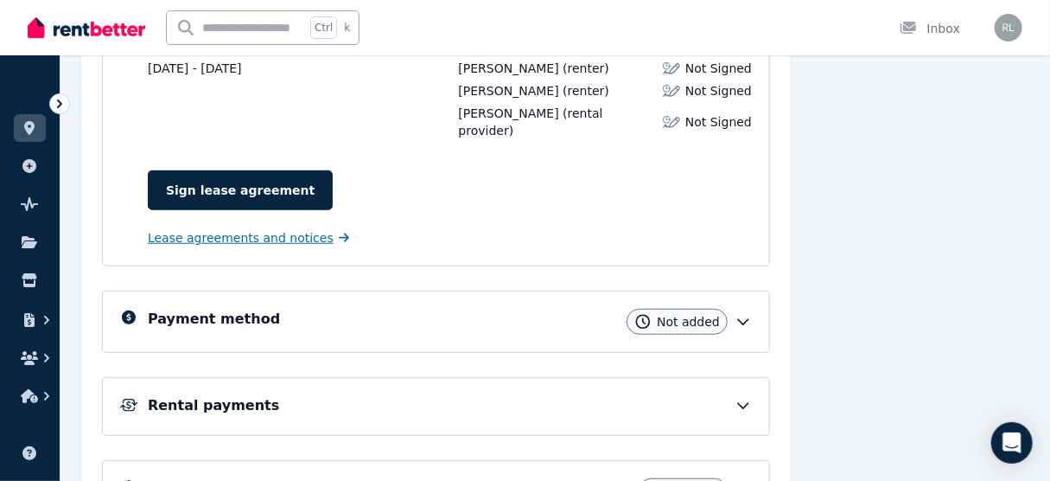
click at [233, 229] on span "Lease agreements and notices" at bounding box center [241, 237] width 186 height 17
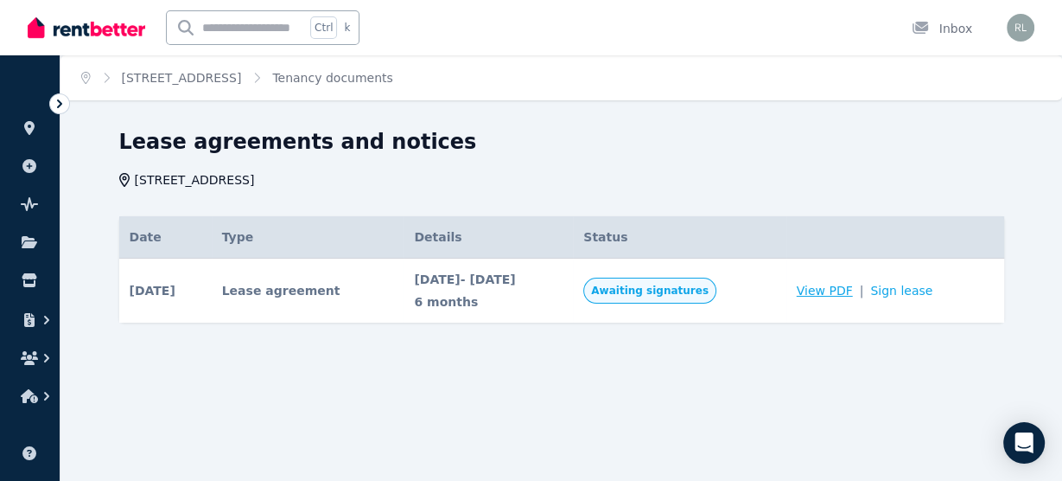
click at [824, 294] on span "View PDF" at bounding box center [825, 290] width 56 height 17
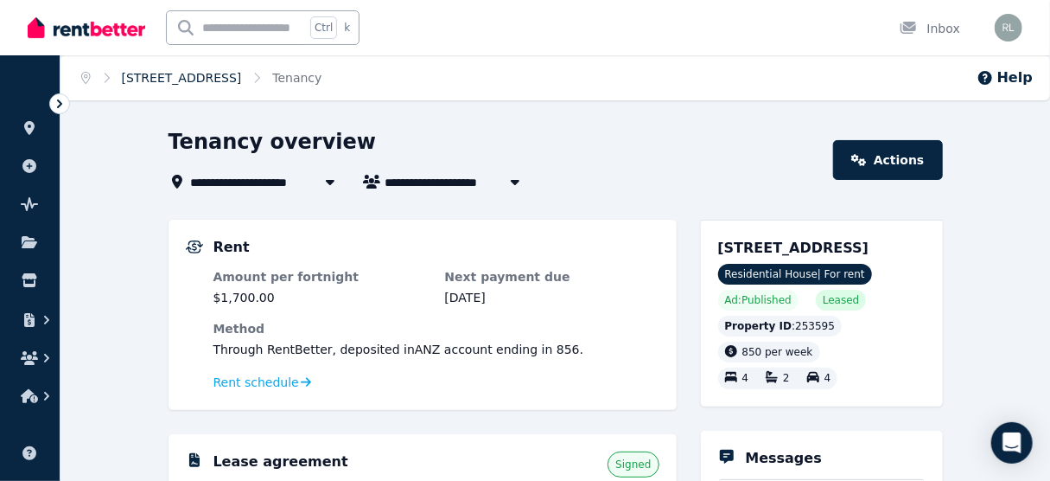
click at [180, 72] on link "[STREET_ADDRESS]" at bounding box center [182, 78] width 120 height 14
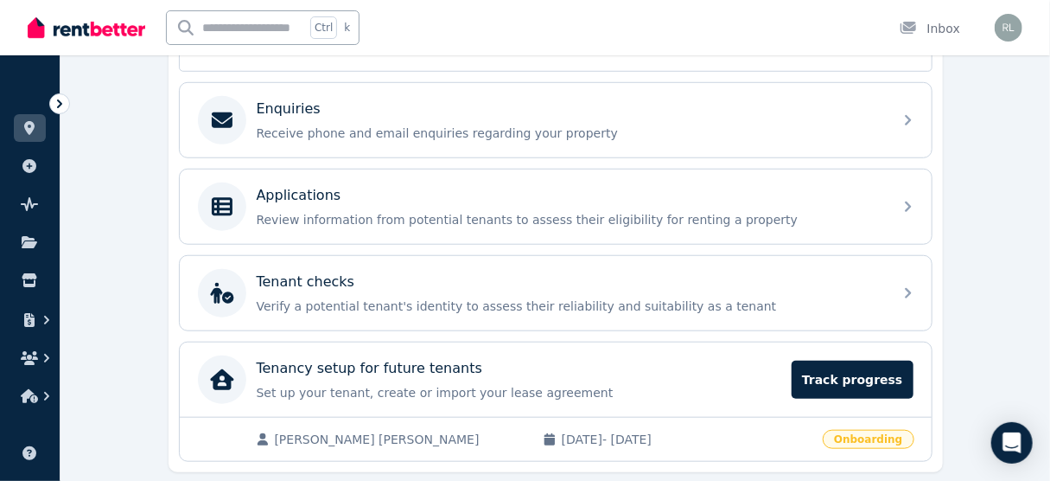
scroll to position [510, 0]
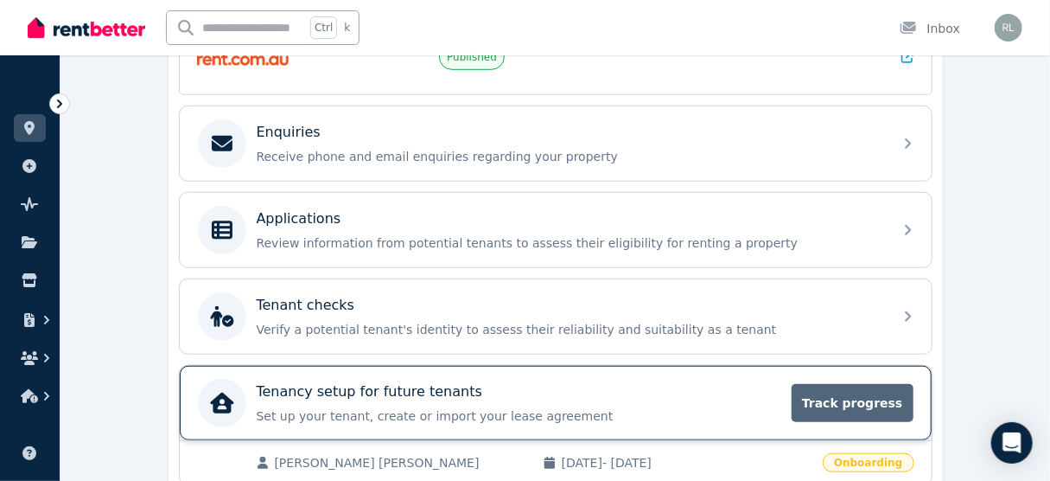
click at [868, 410] on span "Track progress" at bounding box center [852, 403] width 121 height 38
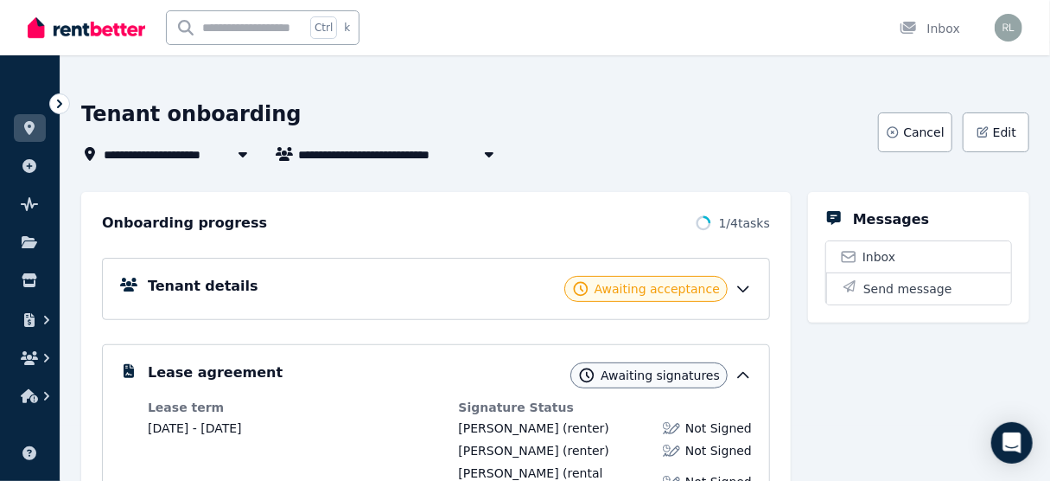
scroll to position [69, 0]
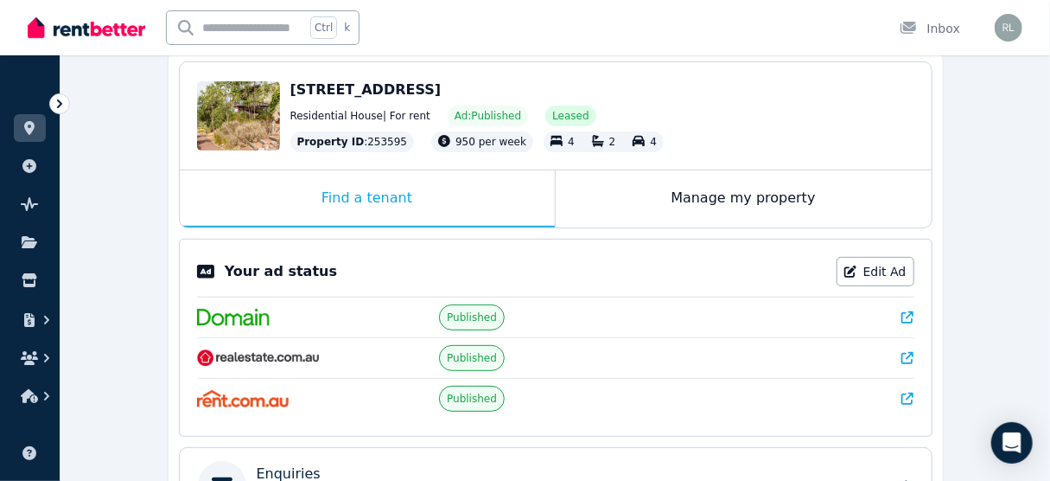
scroll to position [95, 0]
